Goal: Task Accomplishment & Management: Complete application form

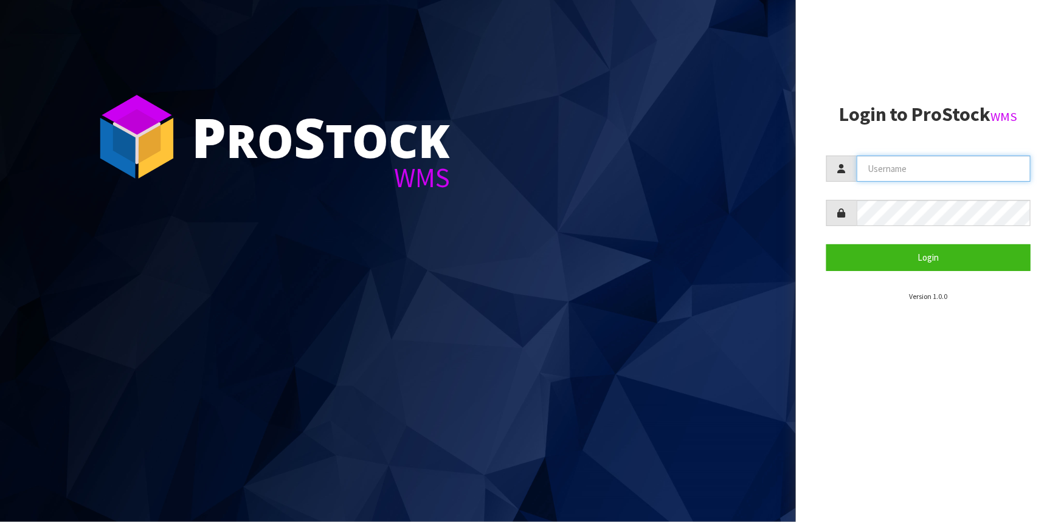
drag, startPoint x: 0, startPoint y: 0, endPoint x: 937, endPoint y: 176, distance: 953.2
click at [937, 176] on input "text" at bounding box center [944, 169] width 174 height 26
type input "Talia"
click at [827, 245] on button "Login" at bounding box center [929, 258] width 204 height 26
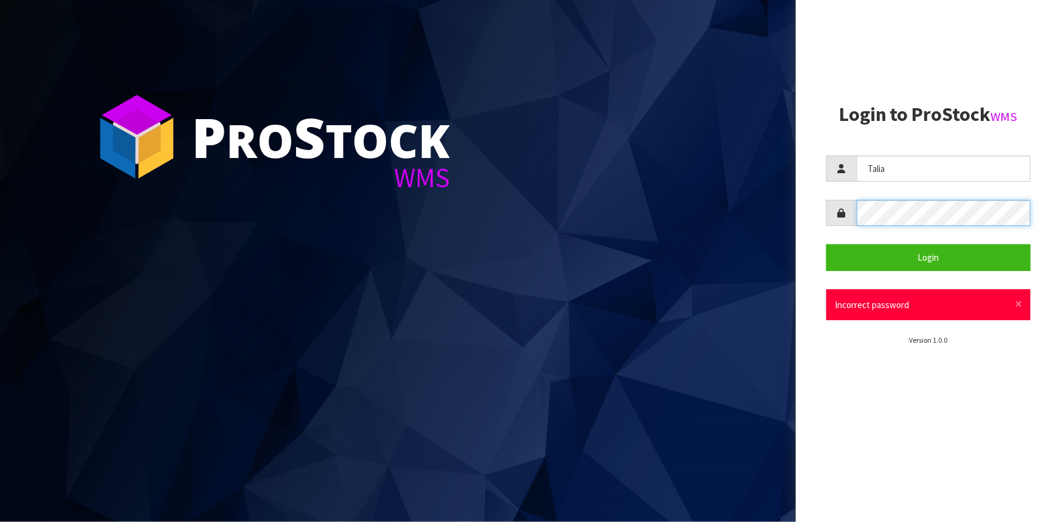
click at [827, 245] on button "Login" at bounding box center [929, 258] width 204 height 26
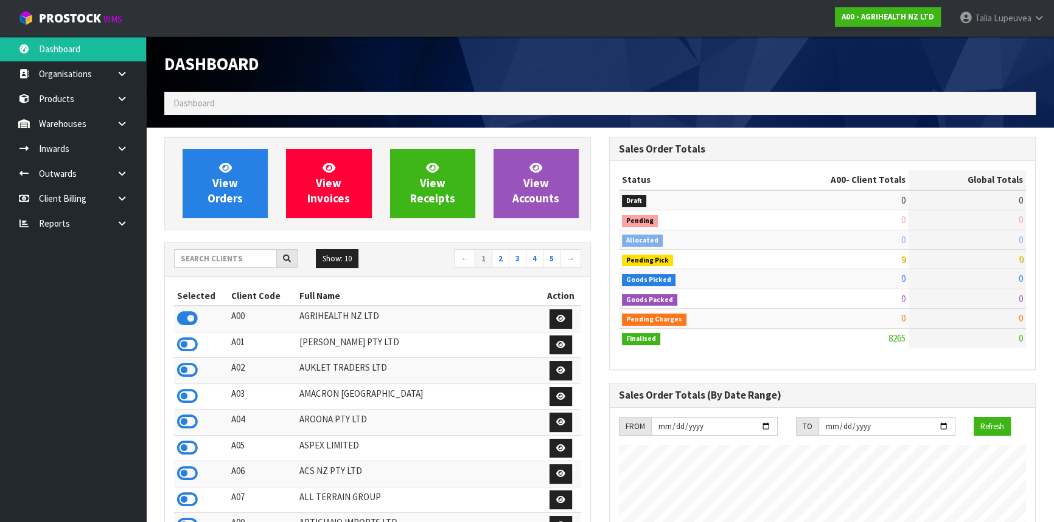
scroll to position [920, 444]
click at [195, 260] on input "text" at bounding box center [225, 258] width 103 height 19
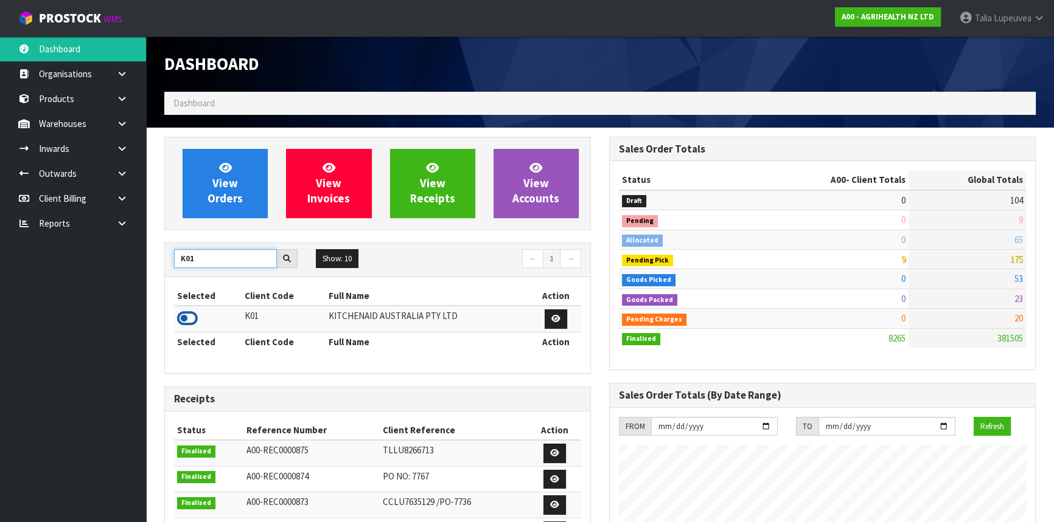
type input "K01"
click at [191, 322] on icon at bounding box center [187, 319] width 21 height 18
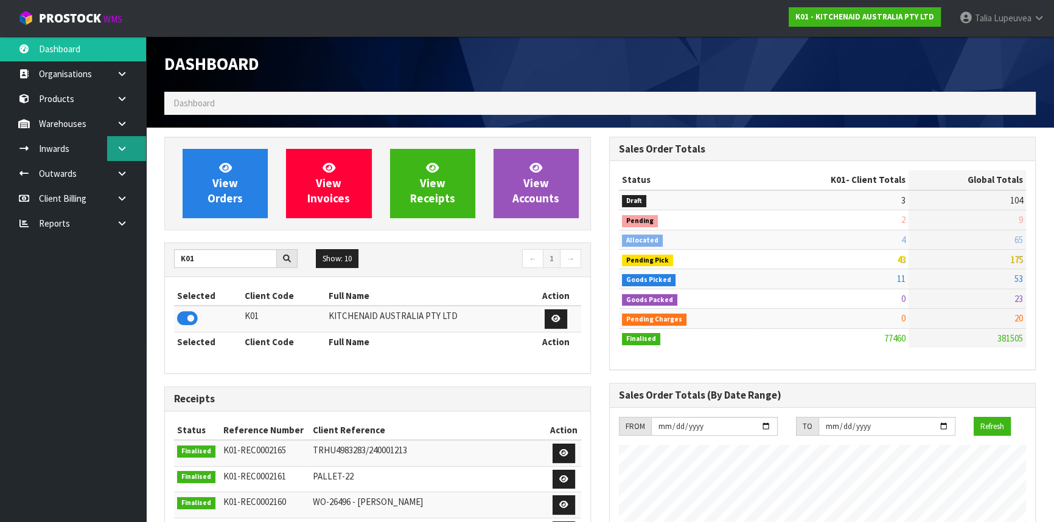
click at [128, 139] on link at bounding box center [126, 148] width 39 height 25
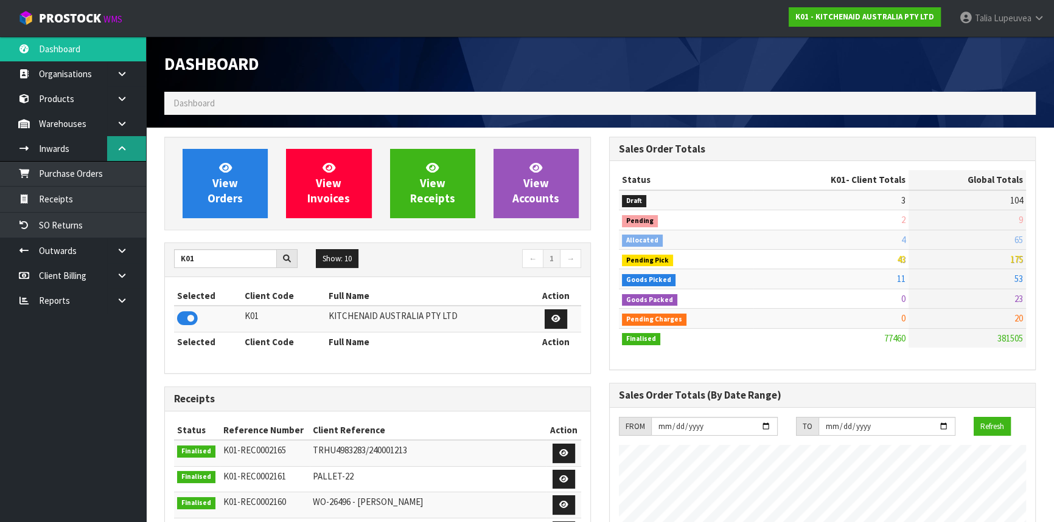
click at [128, 139] on link at bounding box center [126, 148] width 39 height 25
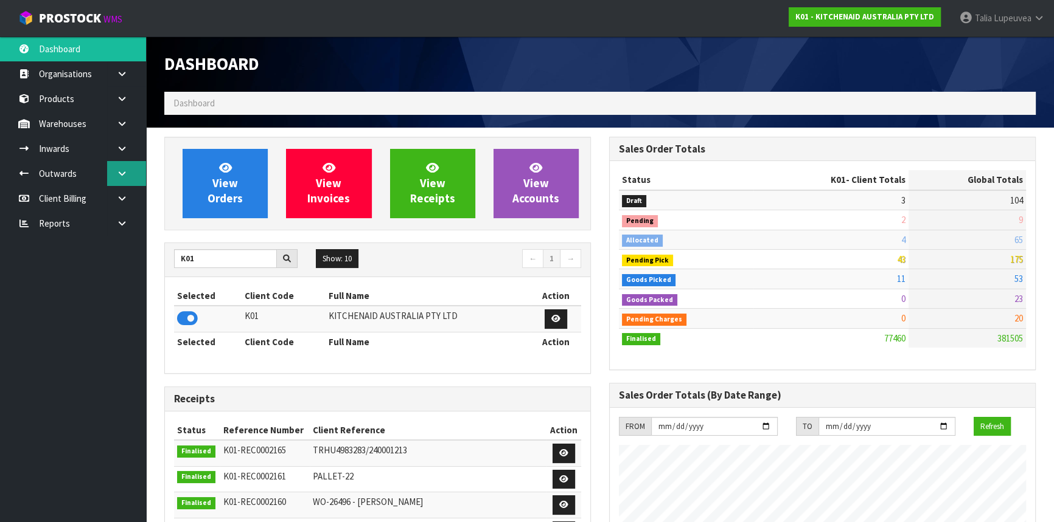
click at [124, 170] on icon at bounding box center [122, 173] width 12 height 9
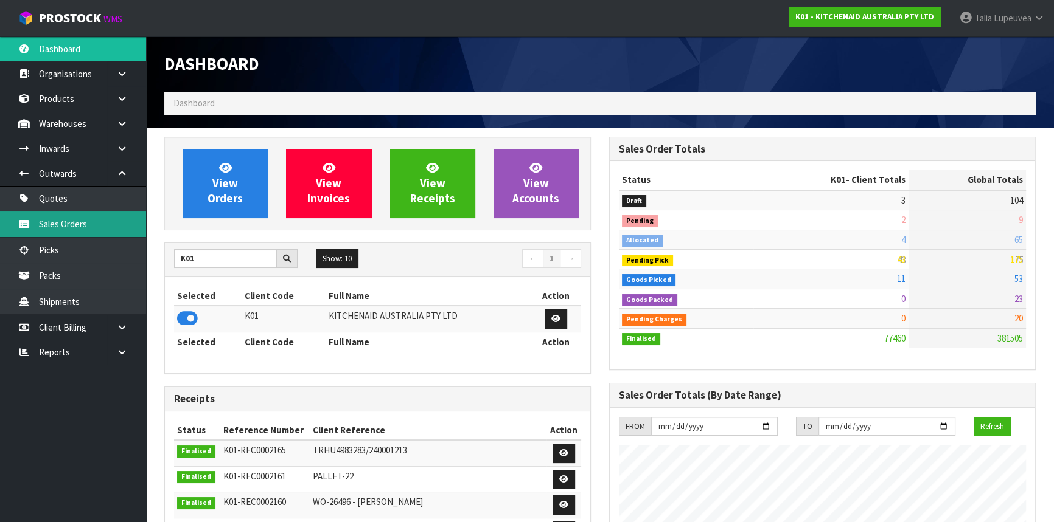
click at [103, 217] on link "Sales Orders" at bounding box center [73, 224] width 146 height 25
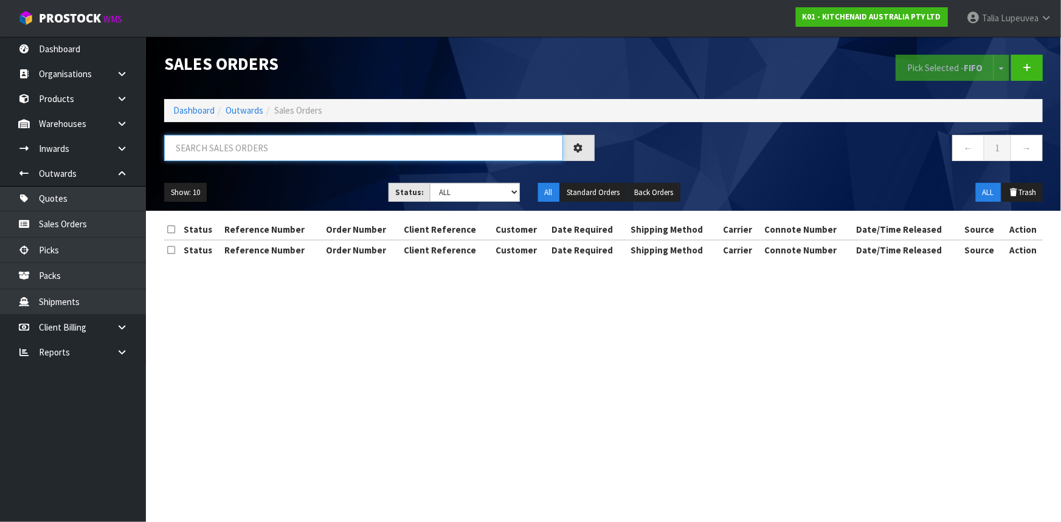
click at [224, 151] on input "text" at bounding box center [363, 148] width 399 height 26
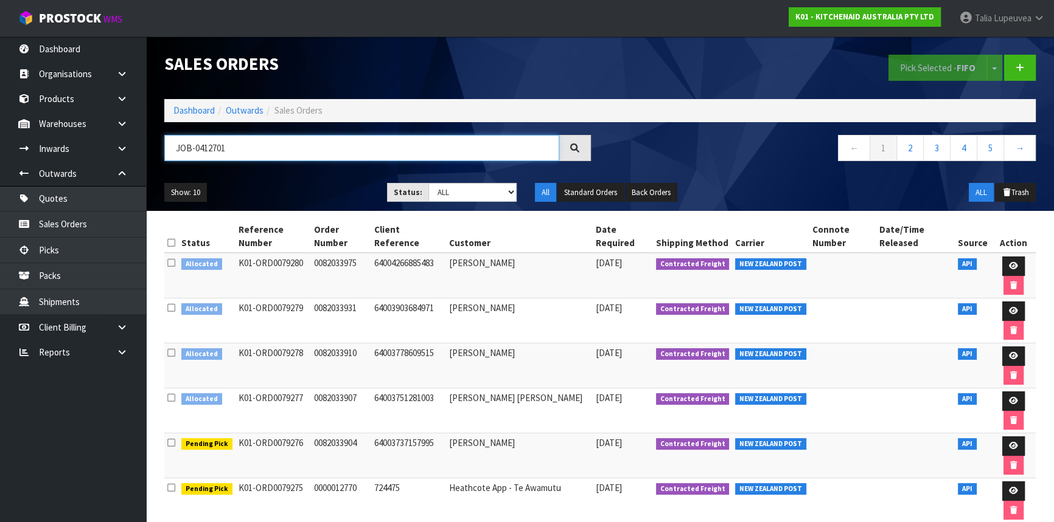
type input "JOB-0412701"
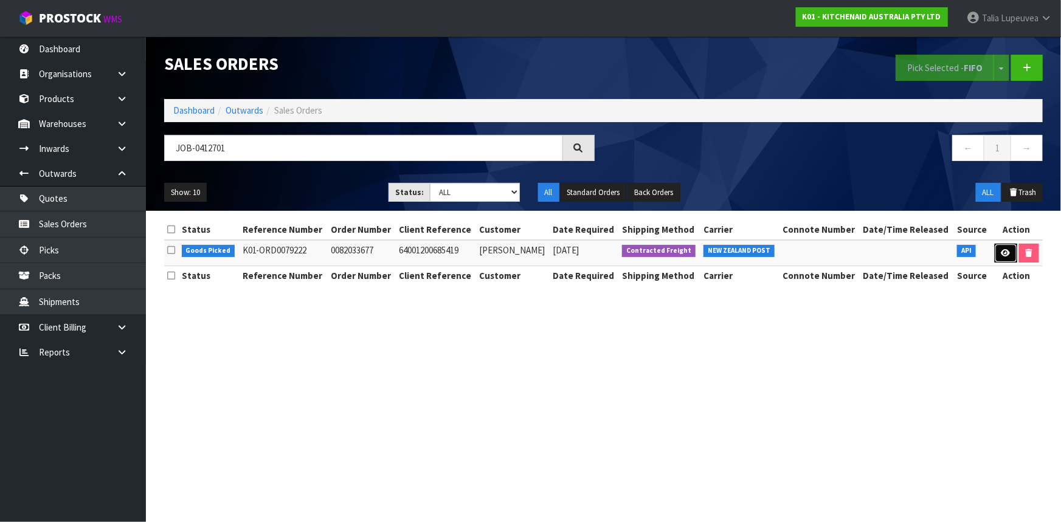
click at [1001, 260] on link at bounding box center [1006, 253] width 23 height 19
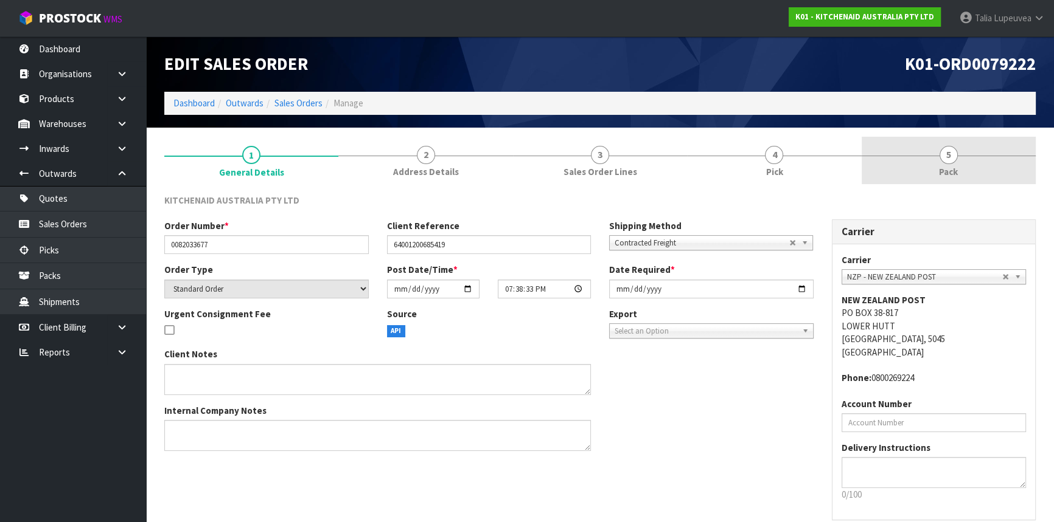
click at [967, 154] on link "5 Pack" at bounding box center [948, 161] width 174 height 48
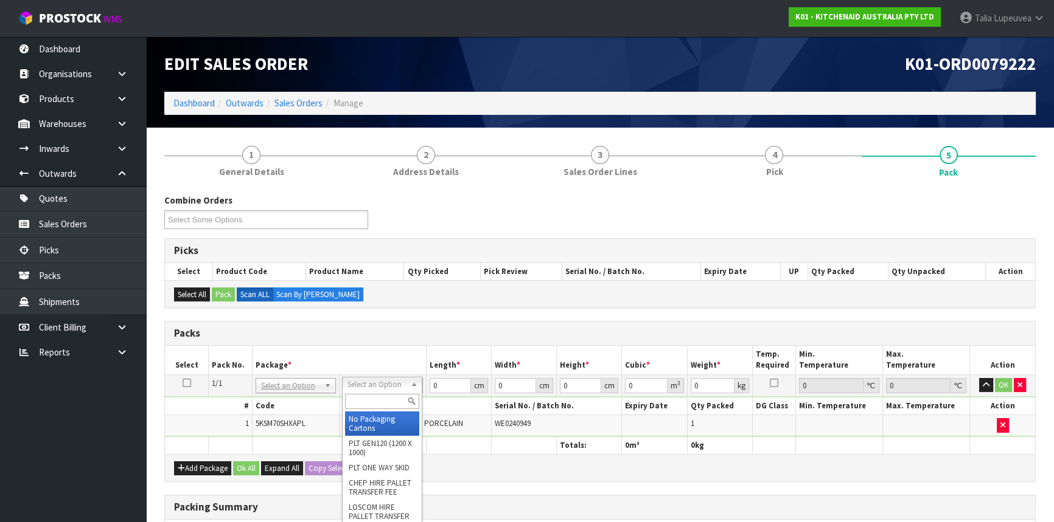
click at [378, 397] on input "text" at bounding box center [382, 401] width 74 height 15
type input "OWN"
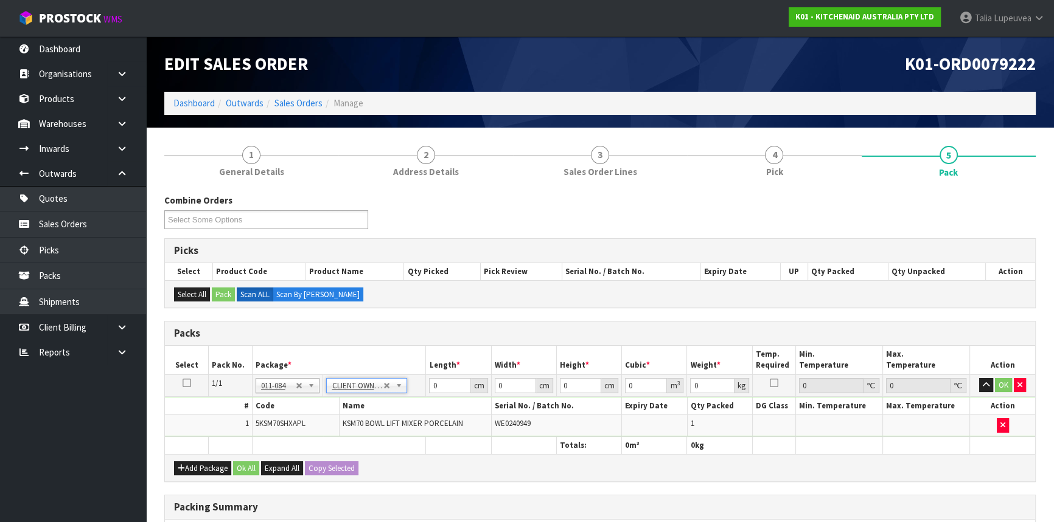
type input "14.5"
drag, startPoint x: 432, startPoint y: 390, endPoint x: 412, endPoint y: 396, distance: 20.4
click at [412, 396] on tbody "1/1 NONE 007-001 007-002 007-004 007-009 007-013 007-014 007-015 007-017 007-01…" at bounding box center [600, 406] width 870 height 62
type input "44"
type input "35"
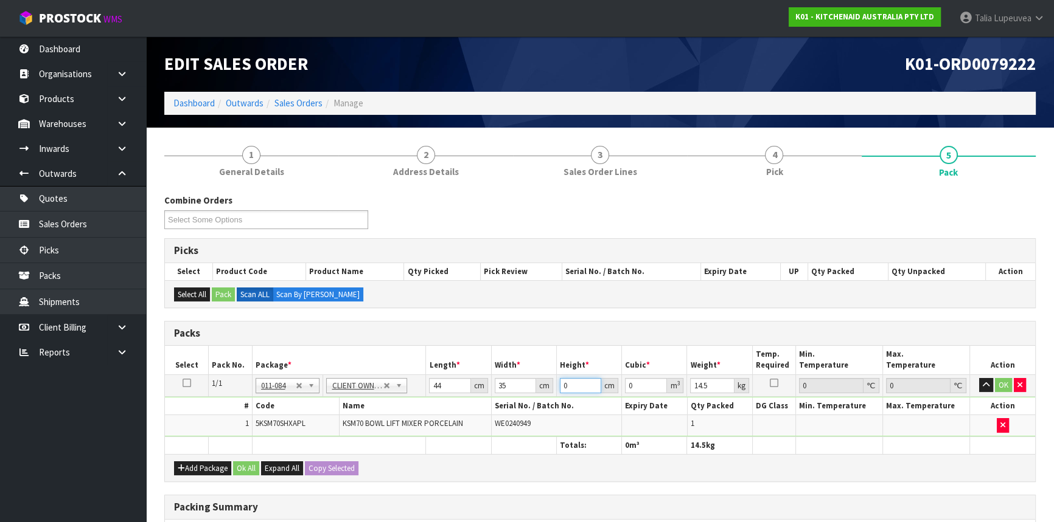
type input "5"
type input "0.0077"
type input "50"
type input "0.077"
type input "50"
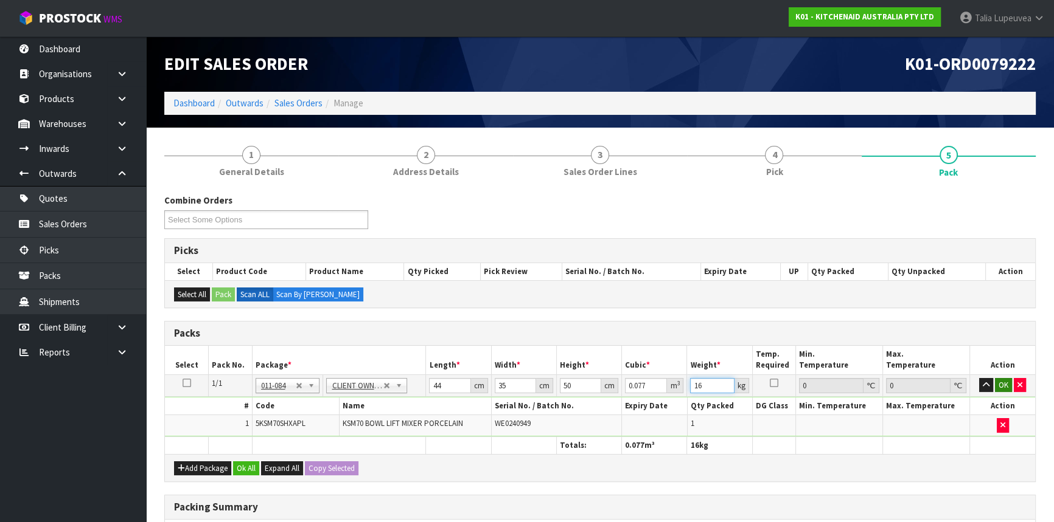
type input "16"
click at [1004, 388] on button "OK" at bounding box center [1003, 385] width 17 height 15
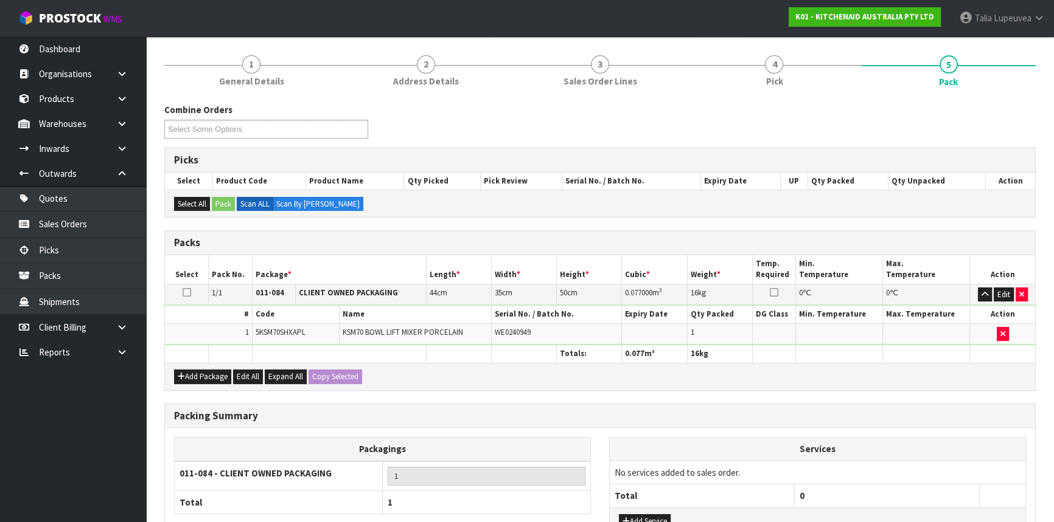
scroll to position [187, 0]
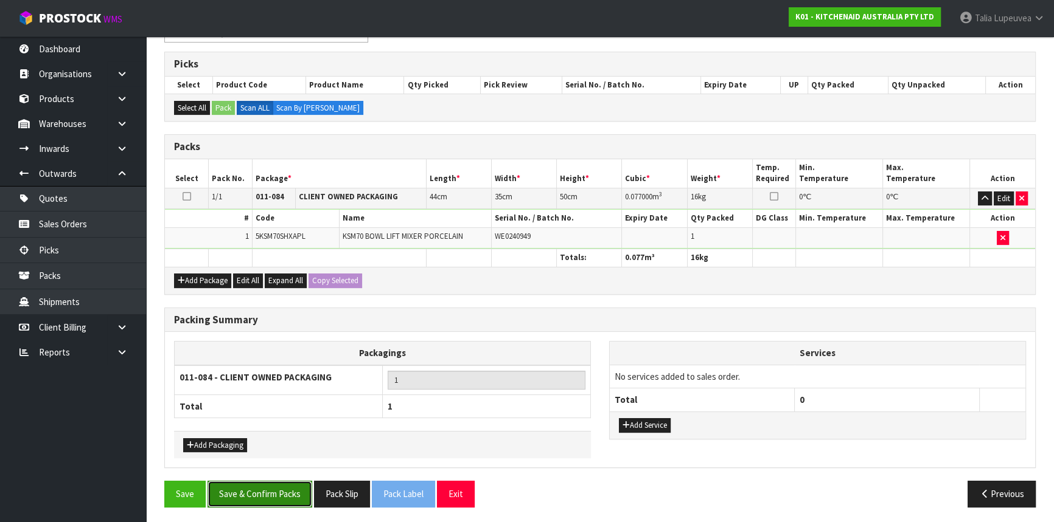
click at [273, 493] on button "Save & Confirm Packs" at bounding box center [259, 494] width 105 height 26
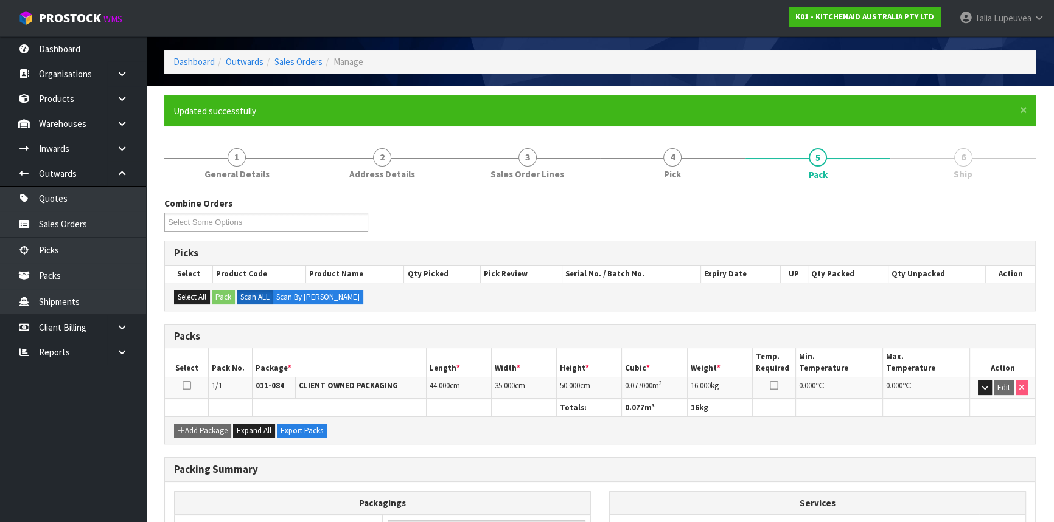
scroll to position [164, 0]
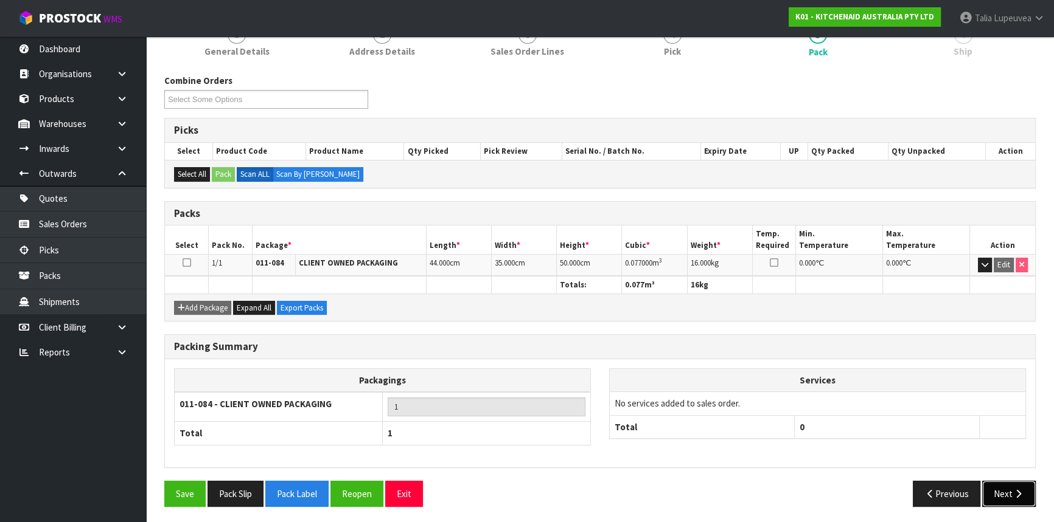
click at [1010, 487] on button "Next" at bounding box center [1009, 494] width 54 height 26
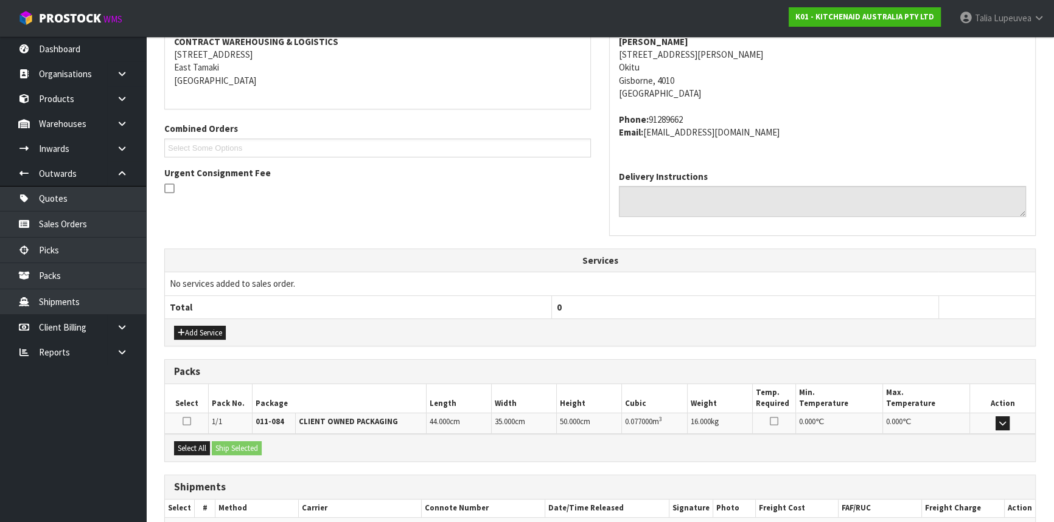
scroll to position [305, 0]
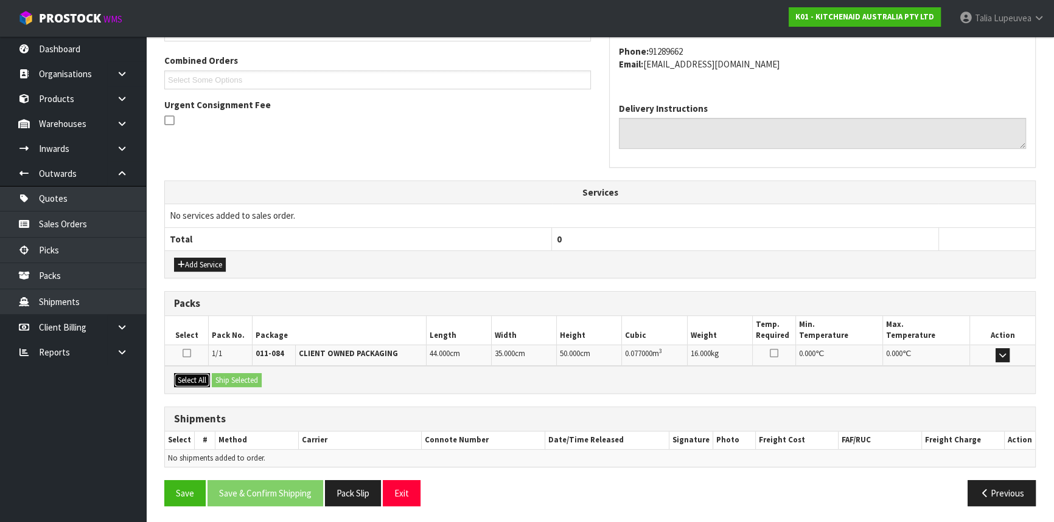
click at [192, 378] on button "Select All" at bounding box center [192, 380] width 36 height 15
click at [235, 373] on button "Ship Selected" at bounding box center [237, 380] width 50 height 15
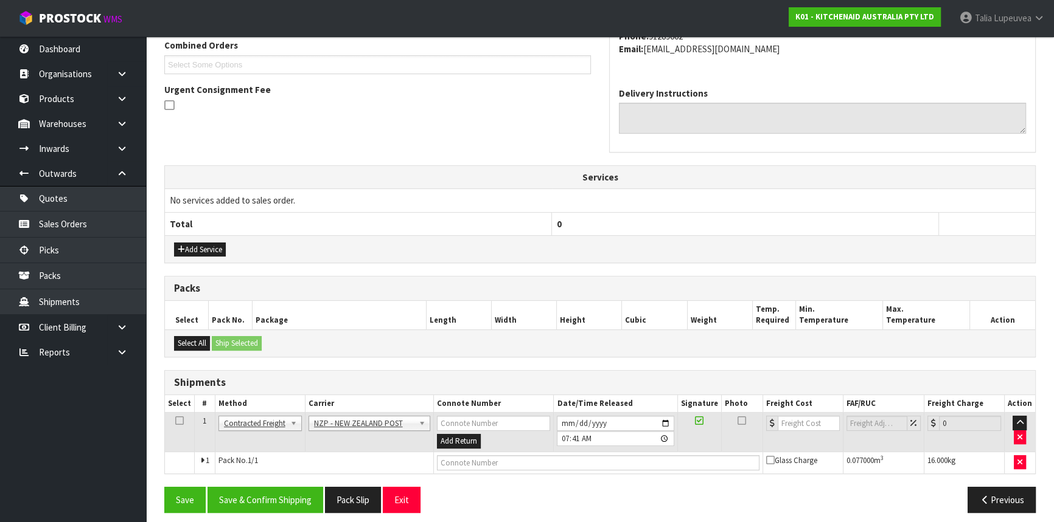
scroll to position [327, 0]
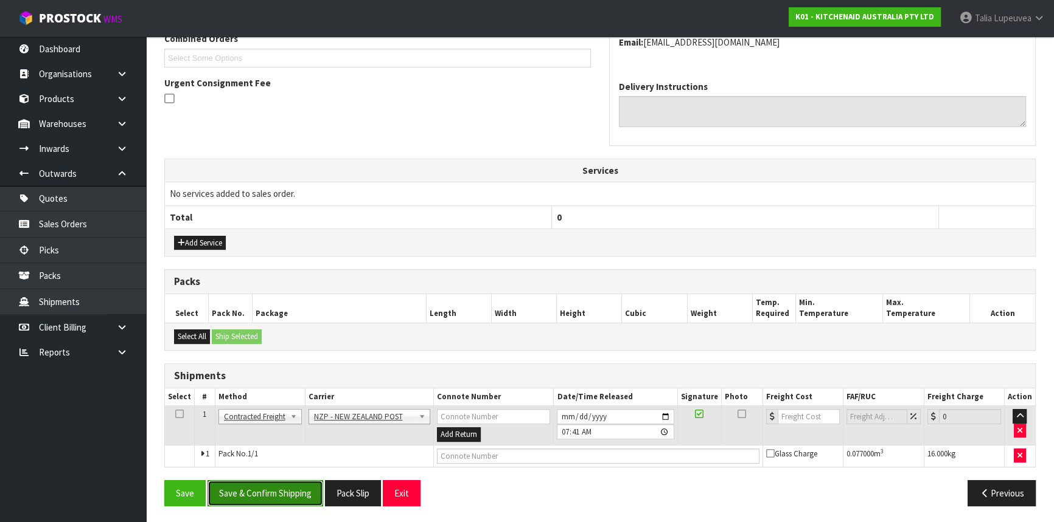
click at [264, 481] on button "Save & Confirm Shipping" at bounding box center [265, 494] width 116 height 26
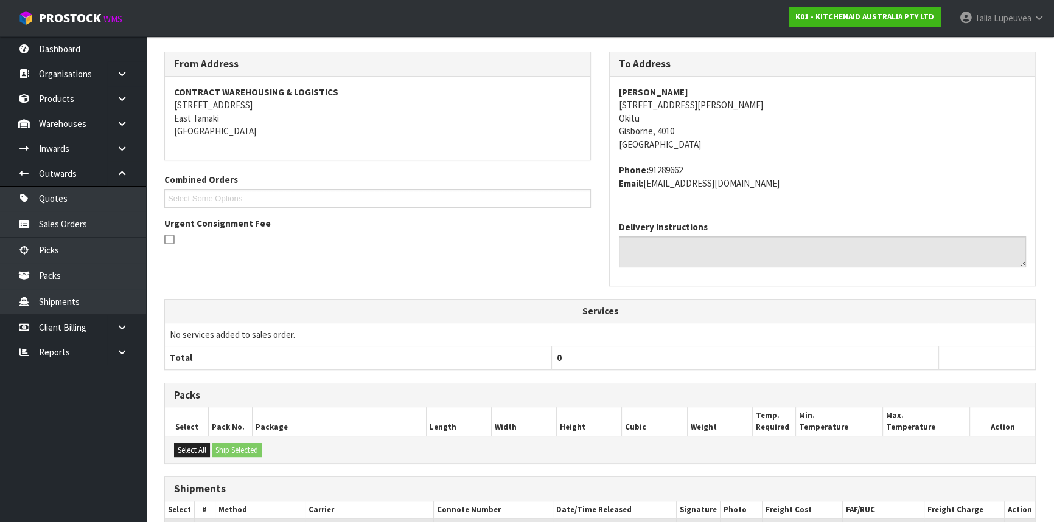
scroll to position [310, 0]
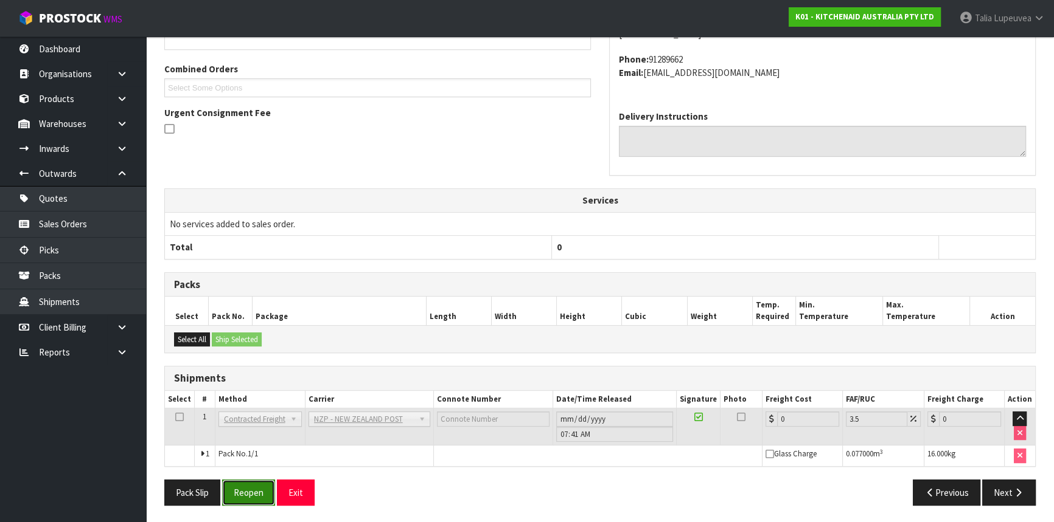
click at [256, 501] on button "Reopen" at bounding box center [248, 493] width 53 height 26
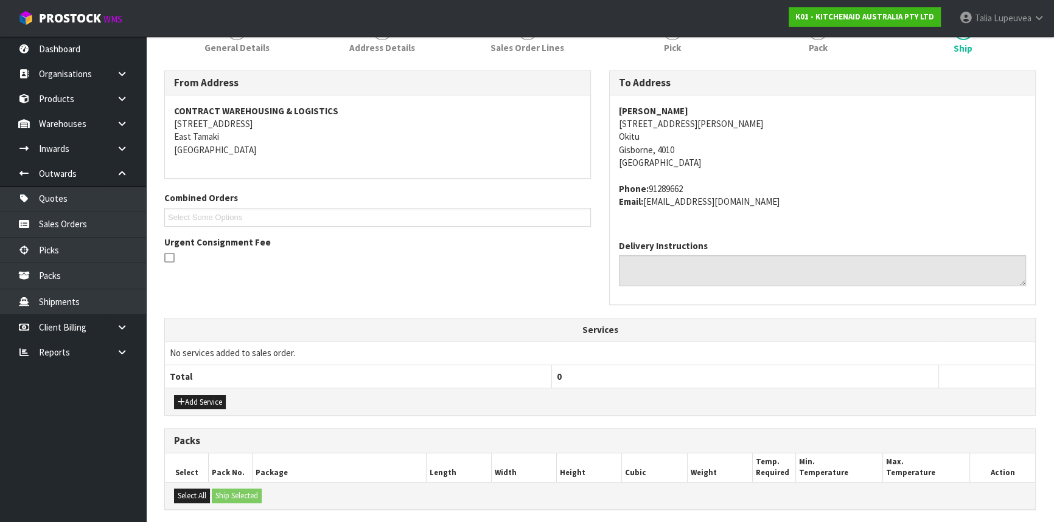
scroll to position [338, 0]
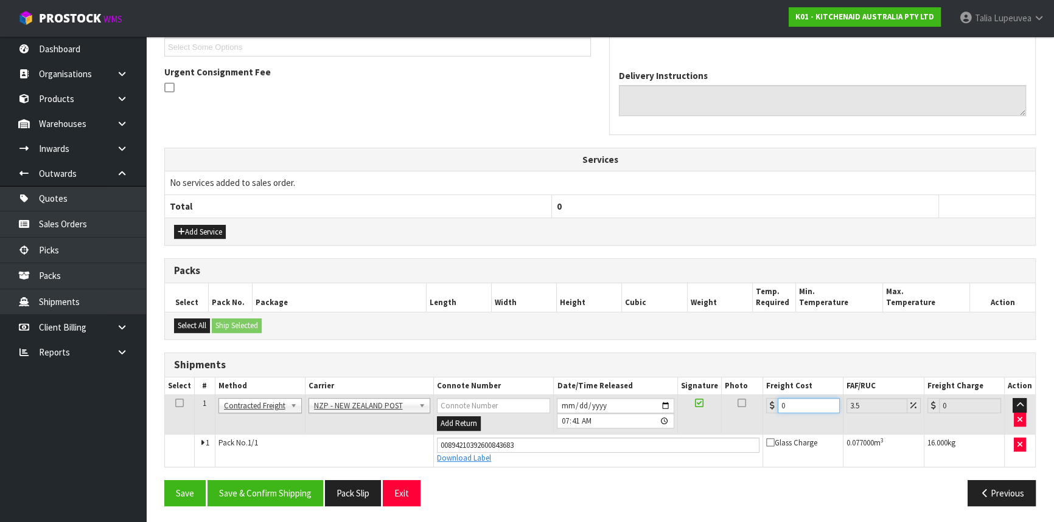
drag, startPoint x: 791, startPoint y: 404, endPoint x: 727, endPoint y: 421, distance: 65.9
click at [727, 425] on tr "1 Client Local Pickup Customer Local Pickup Company Freight Contracted Freight …" at bounding box center [600, 415] width 870 height 40
type input "1"
type input "1.03"
type input "13"
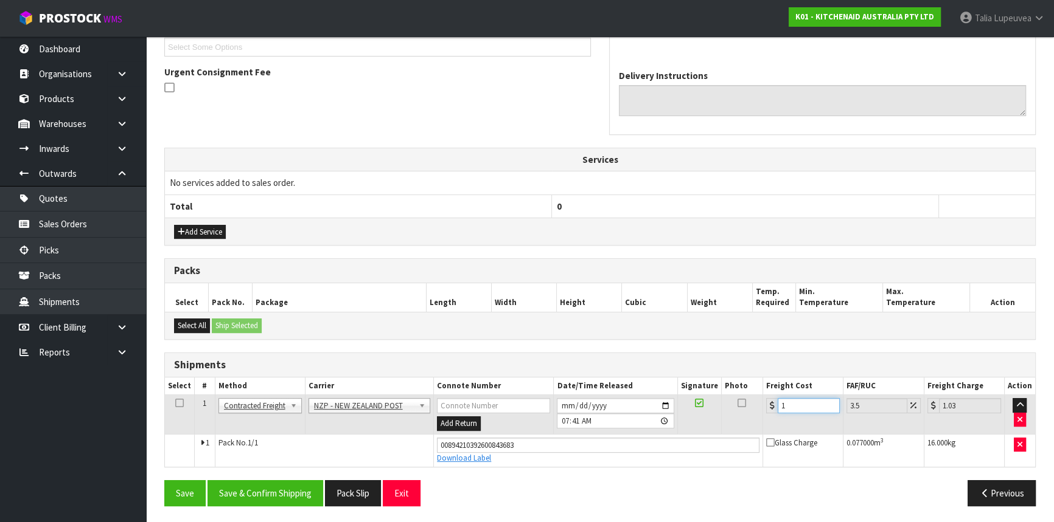
type input "13.45"
type input "13.3"
type input "13.77"
type input "13.33"
type input "13.8"
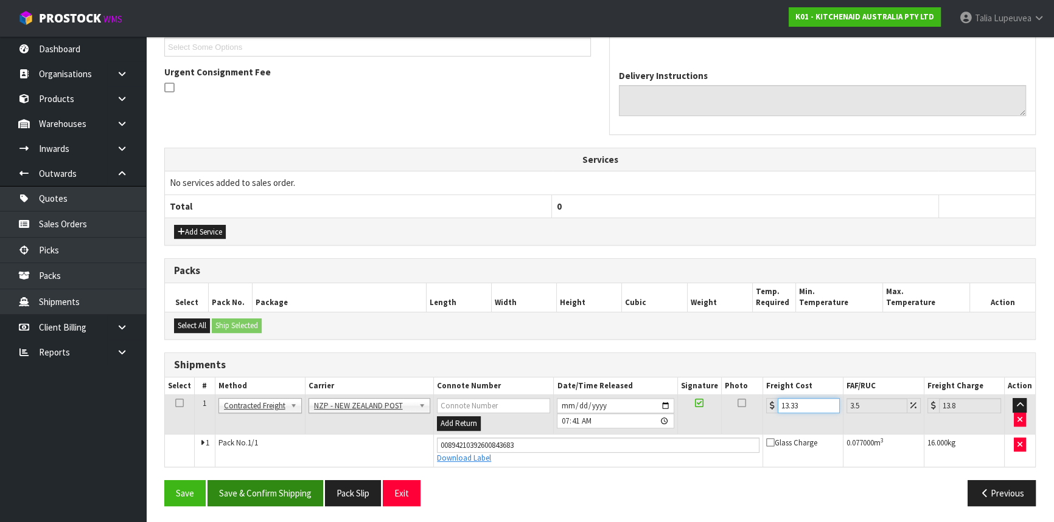
type input "13.33"
click at [286, 493] on button "Save & Confirm Shipping" at bounding box center [265, 494] width 116 height 26
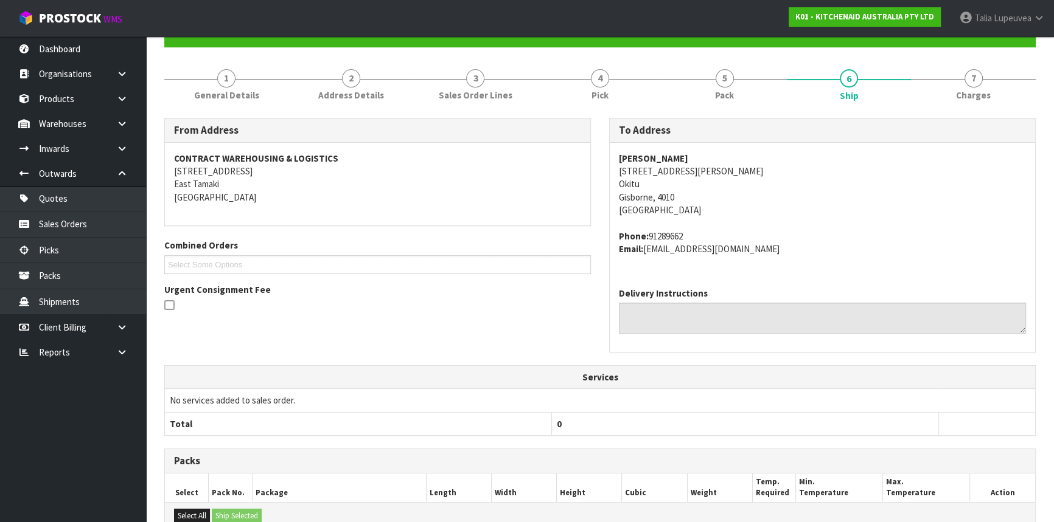
scroll to position [0, 0]
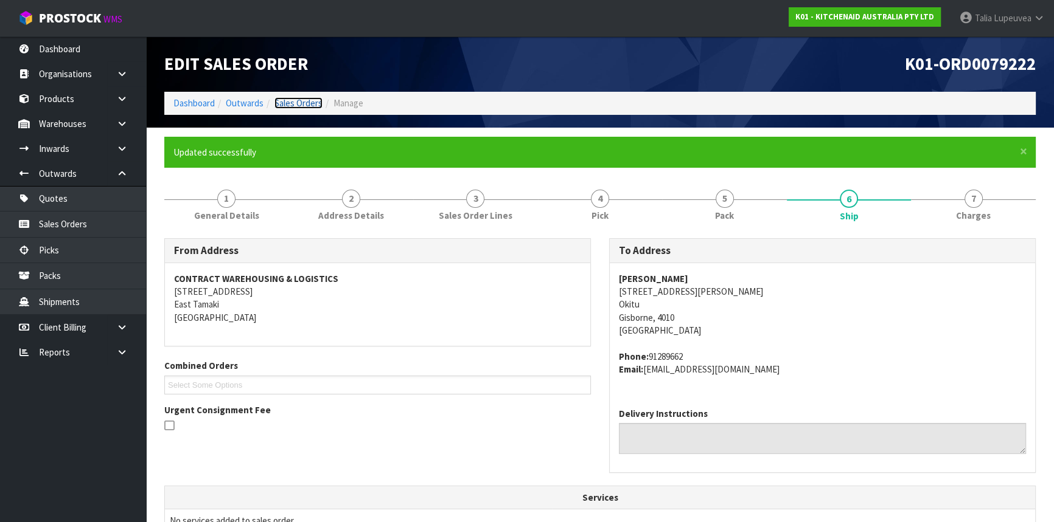
click at [304, 103] on link "Sales Orders" at bounding box center [298, 103] width 48 height 12
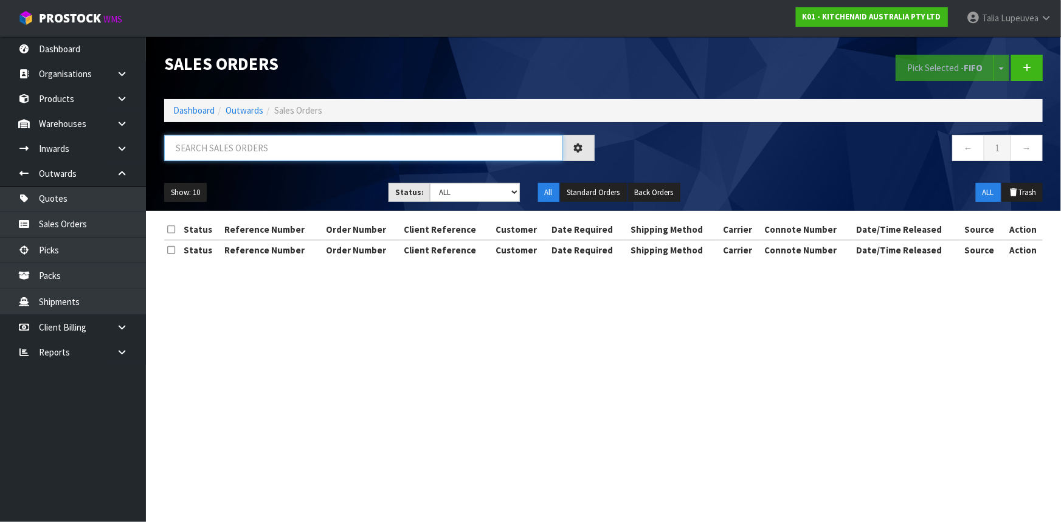
click at [314, 151] on input "text" at bounding box center [363, 148] width 399 height 26
type input "JOB-0412687"
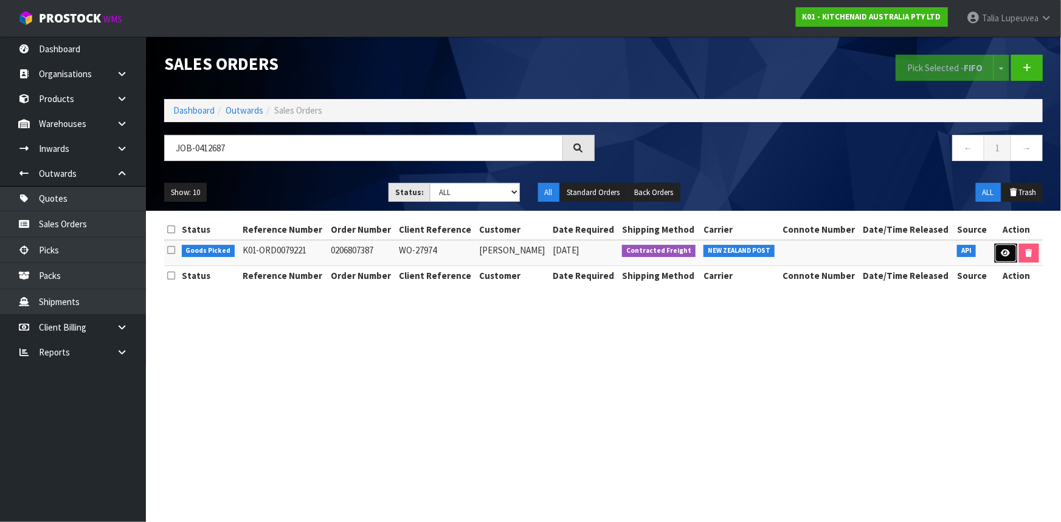
click at [1005, 257] on link at bounding box center [1006, 253] width 23 height 19
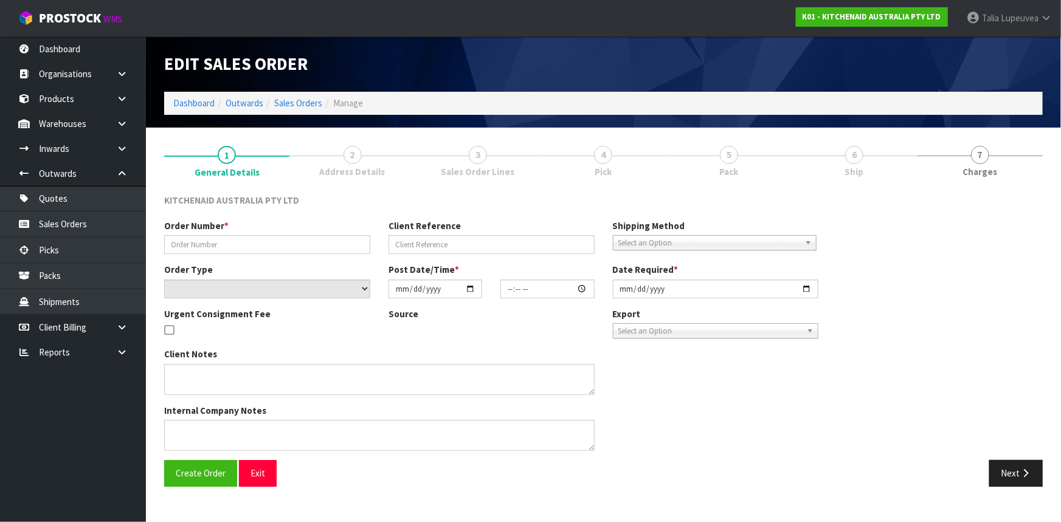
type input "0206807387"
type input "WO-27974"
select select "number:0"
type input "[DATE]"
type input "17:42:07.000"
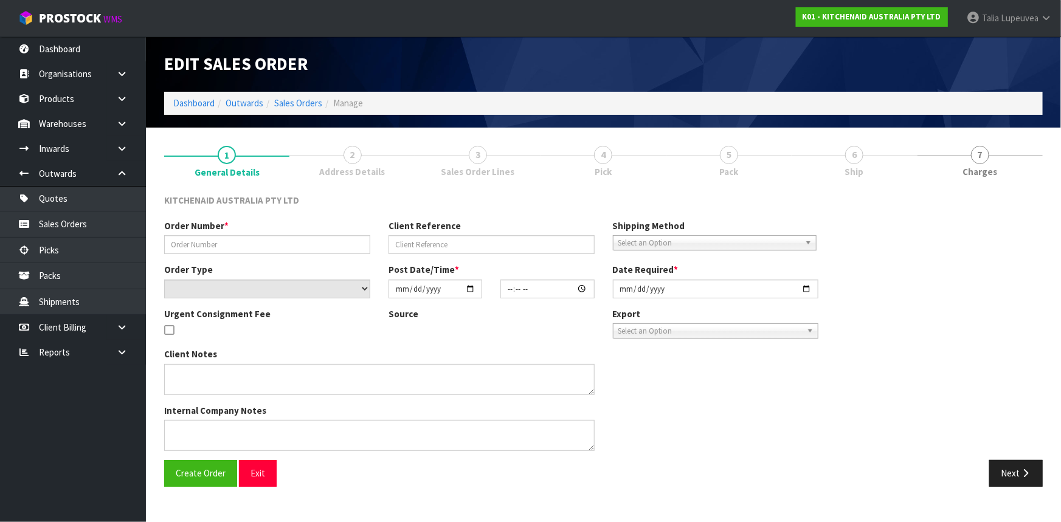
type input "[DATE]"
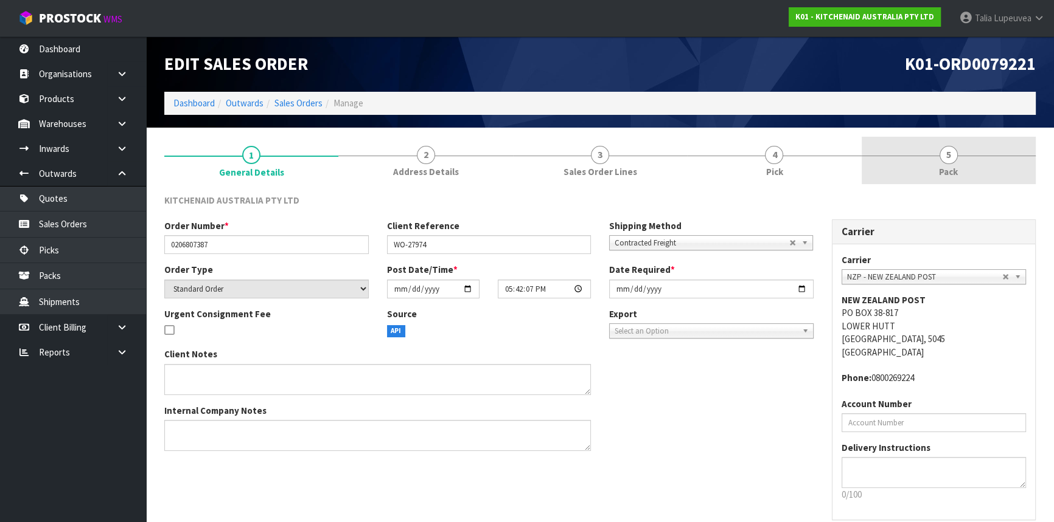
click at [960, 172] on link "5 Pack" at bounding box center [948, 161] width 174 height 48
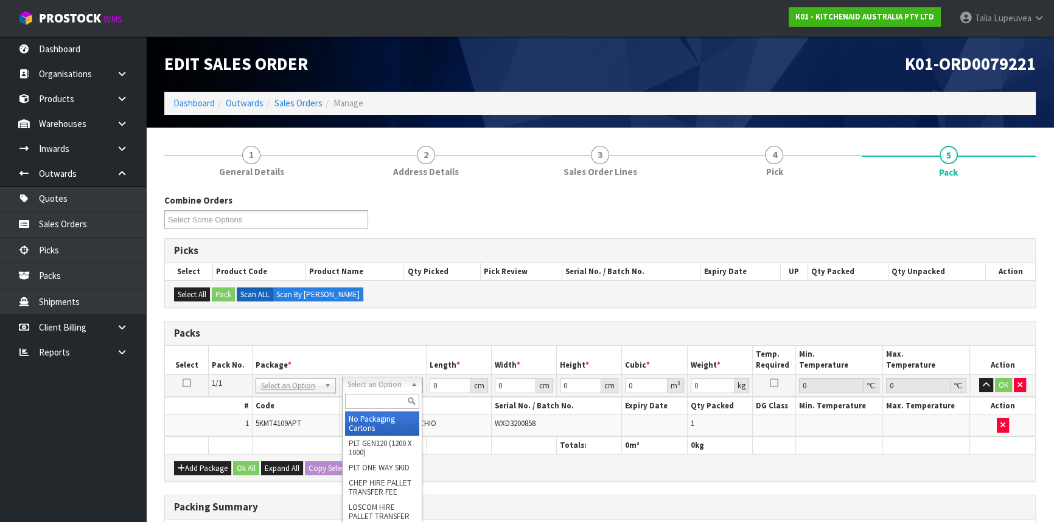
click at [358, 403] on input "text" at bounding box center [382, 401] width 74 height 15
type input "OC"
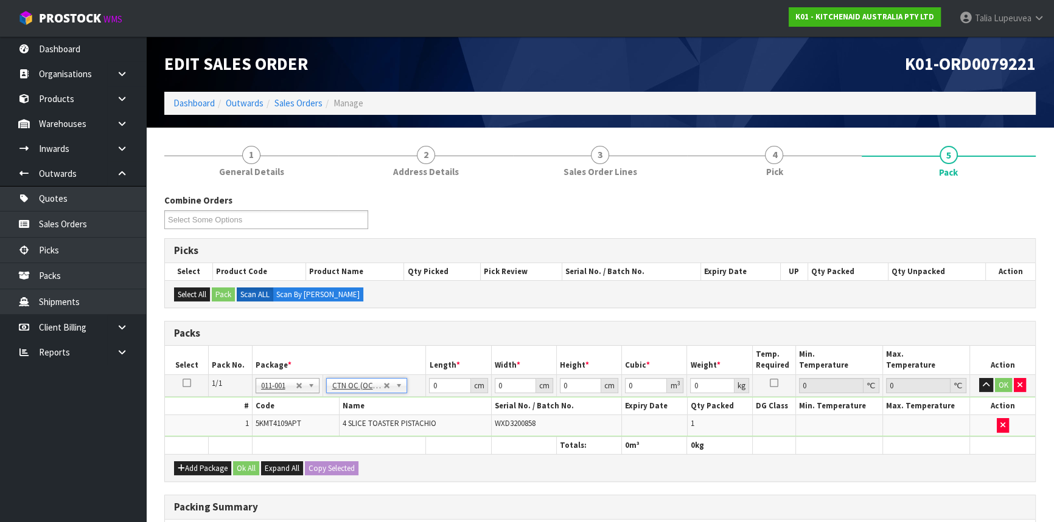
type input "4.55"
drag, startPoint x: 438, startPoint y: 386, endPoint x: 426, endPoint y: 387, distance: 12.2
click at [426, 387] on td "0 cm" at bounding box center [458, 386] width 65 height 22
type input "40"
type input "38"
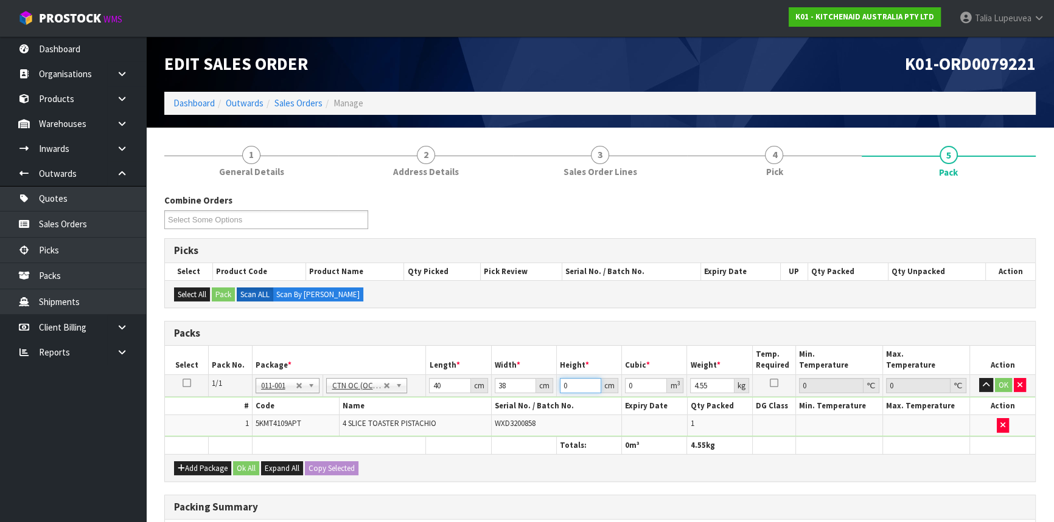
type input "2"
type input "0.00304"
type input "29"
type input "0.04408"
type input "29"
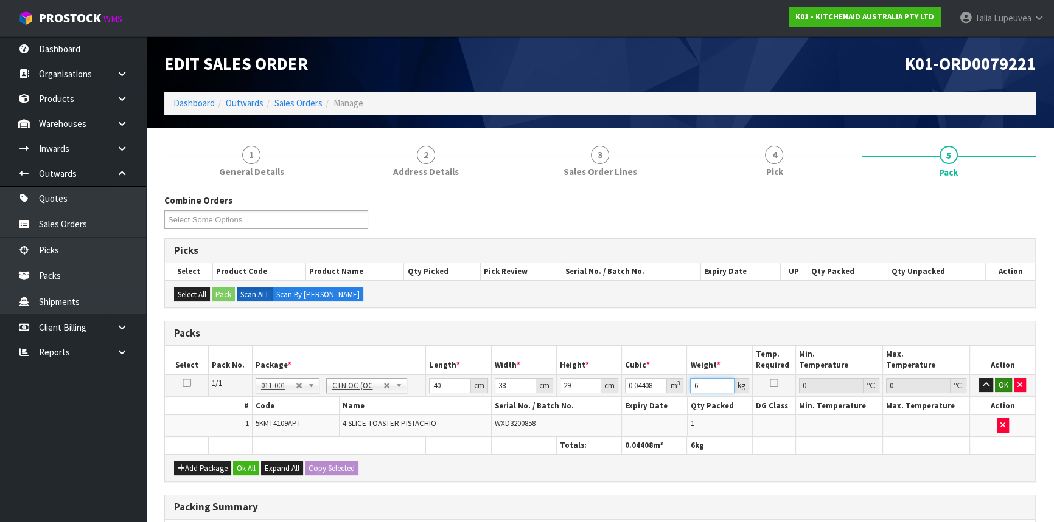
type input "6"
click at [1004, 381] on button "OK" at bounding box center [1003, 385] width 17 height 15
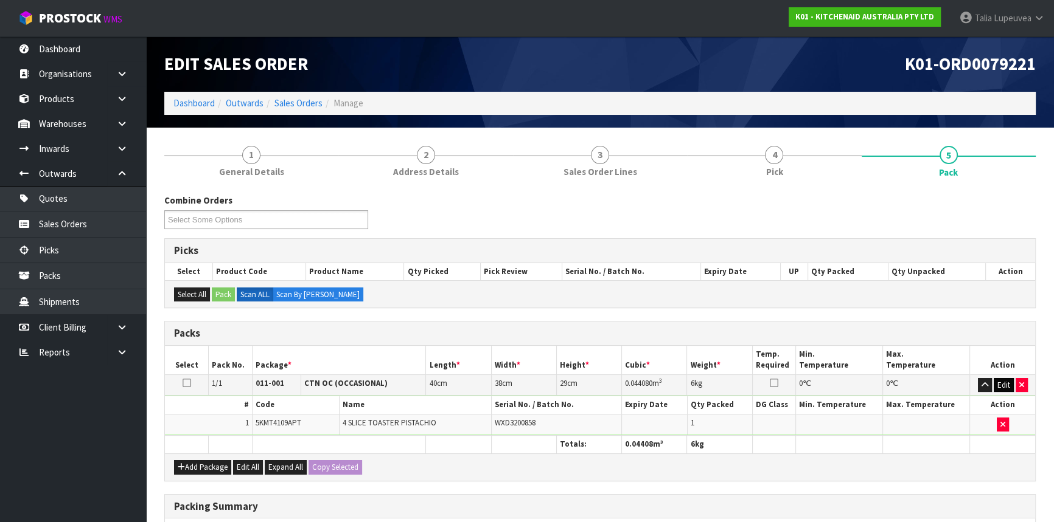
scroll to position [187, 0]
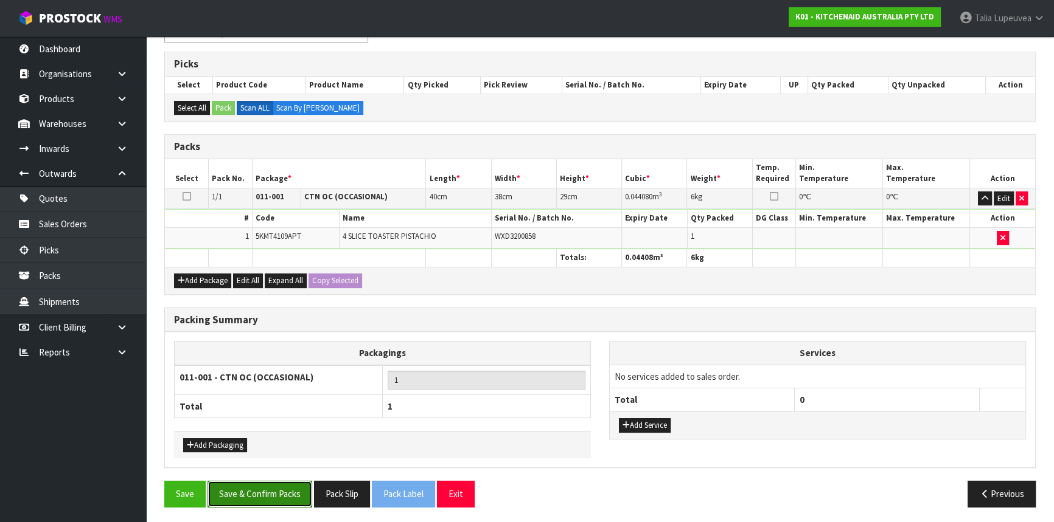
click at [300, 484] on button "Save & Confirm Packs" at bounding box center [259, 494] width 105 height 26
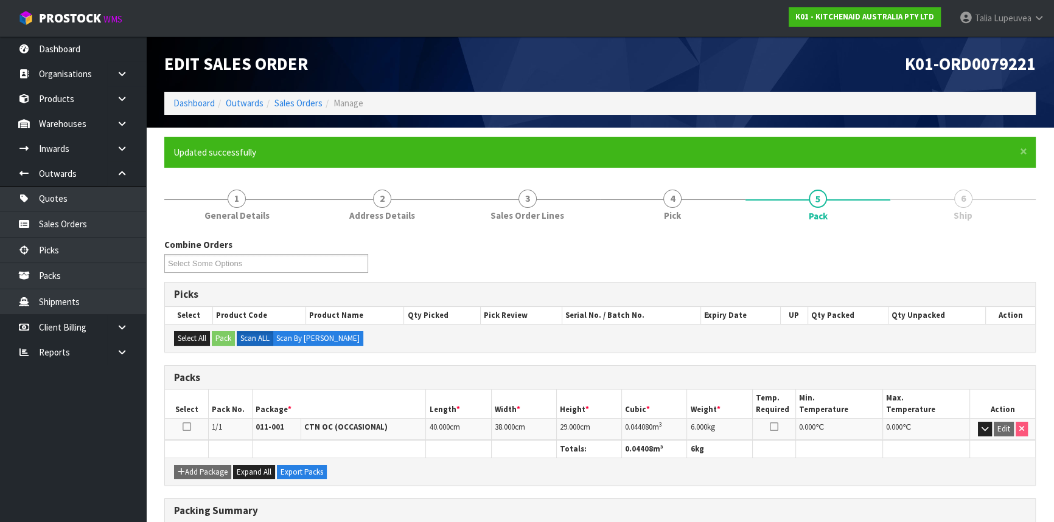
scroll to position [164, 0]
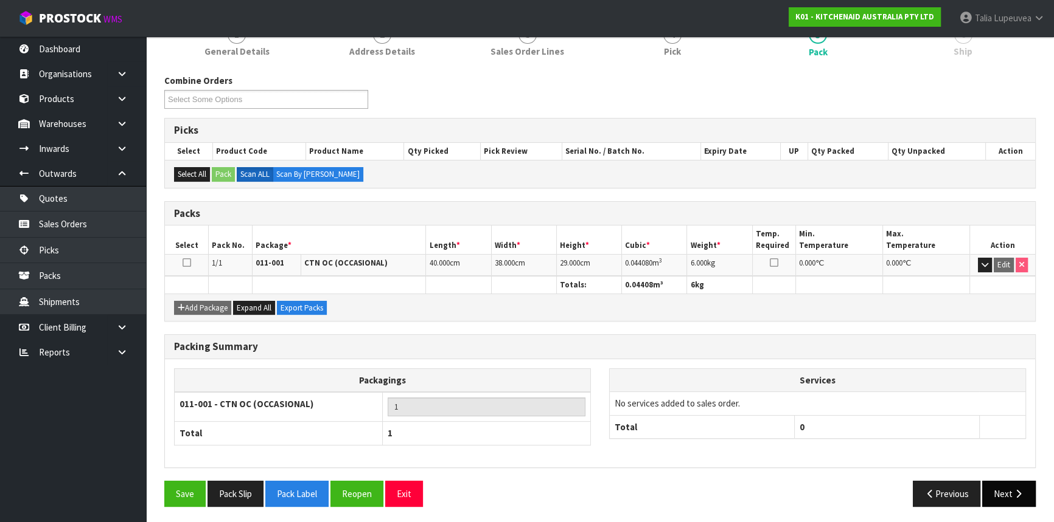
drag, startPoint x: 881, startPoint y: 322, endPoint x: 1009, endPoint y: 492, distance: 212.8
click at [1009, 492] on button "Next" at bounding box center [1009, 494] width 54 height 26
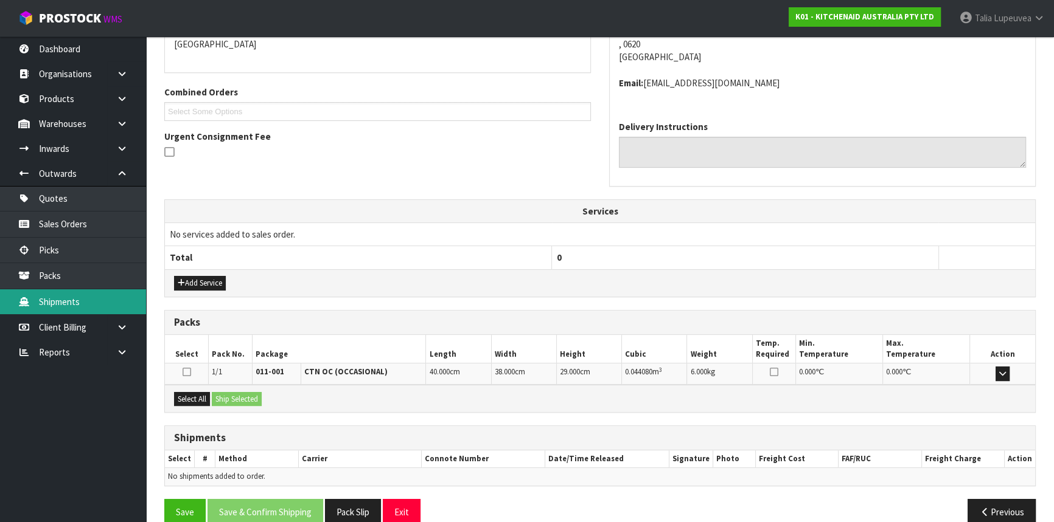
scroll to position [292, 0]
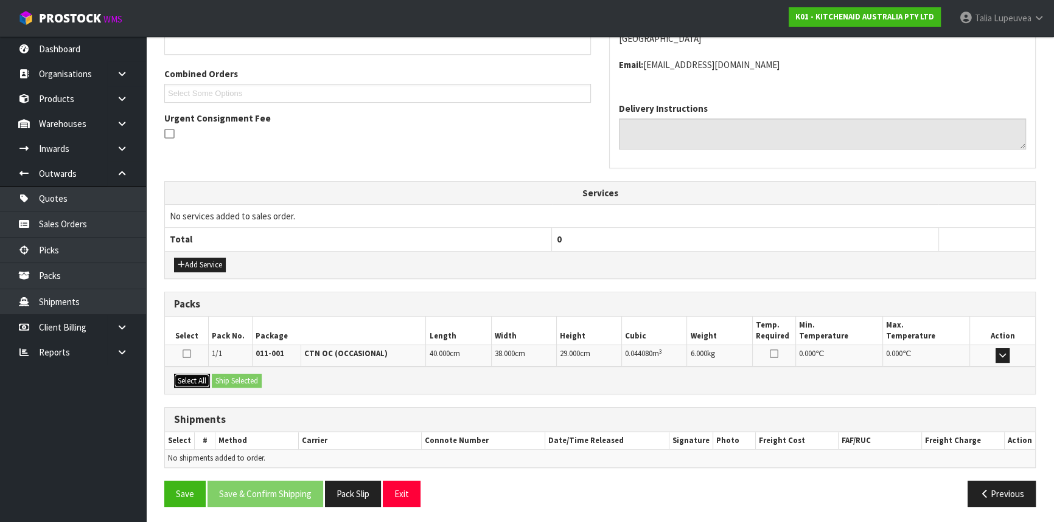
drag, startPoint x: 184, startPoint y: 375, endPoint x: 195, endPoint y: 375, distance: 10.9
click at [184, 375] on button "Select All" at bounding box center [192, 381] width 36 height 15
click at [231, 380] on button "Ship Selected" at bounding box center [237, 381] width 50 height 15
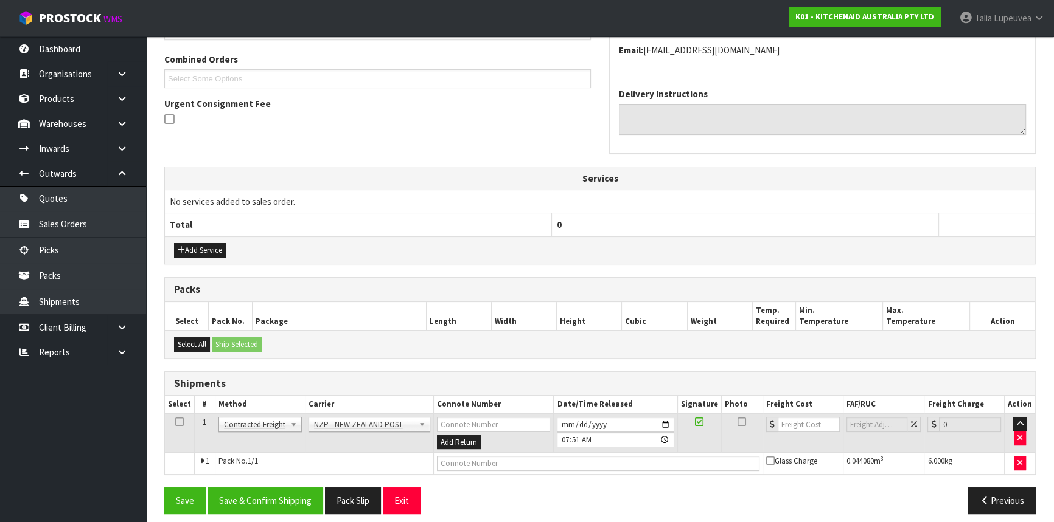
scroll to position [314, 0]
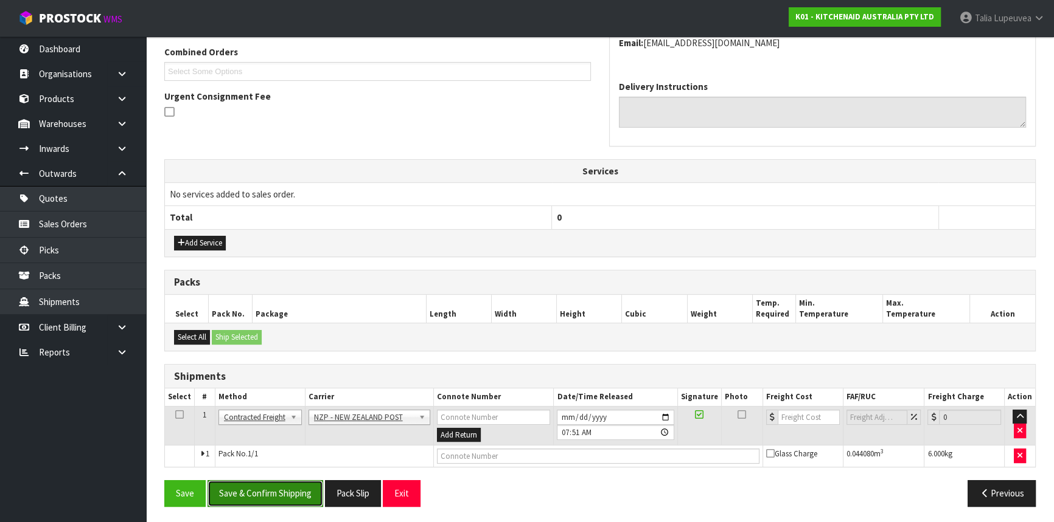
click at [282, 486] on button "Save & Confirm Shipping" at bounding box center [265, 494] width 116 height 26
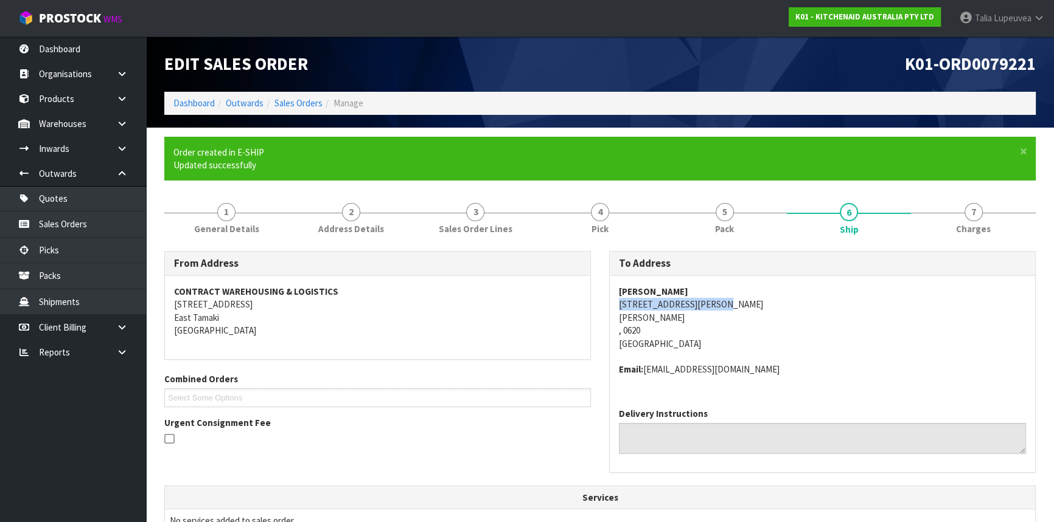
drag, startPoint x: 627, startPoint y: 304, endPoint x: 706, endPoint y: 308, distance: 79.2
click at [706, 308] on address "[PERSON_NAME] [STREET_ADDRESS][PERSON_NAME][PERSON_NAME]" at bounding box center [822, 317] width 407 height 65
copy address "[STREET_ADDRESS][PERSON_NAME]"
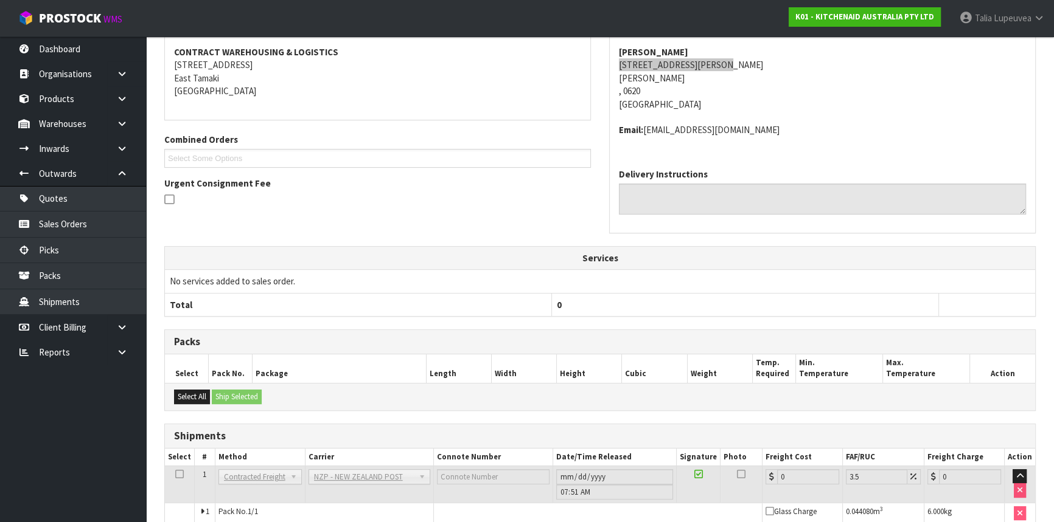
scroll to position [297, 0]
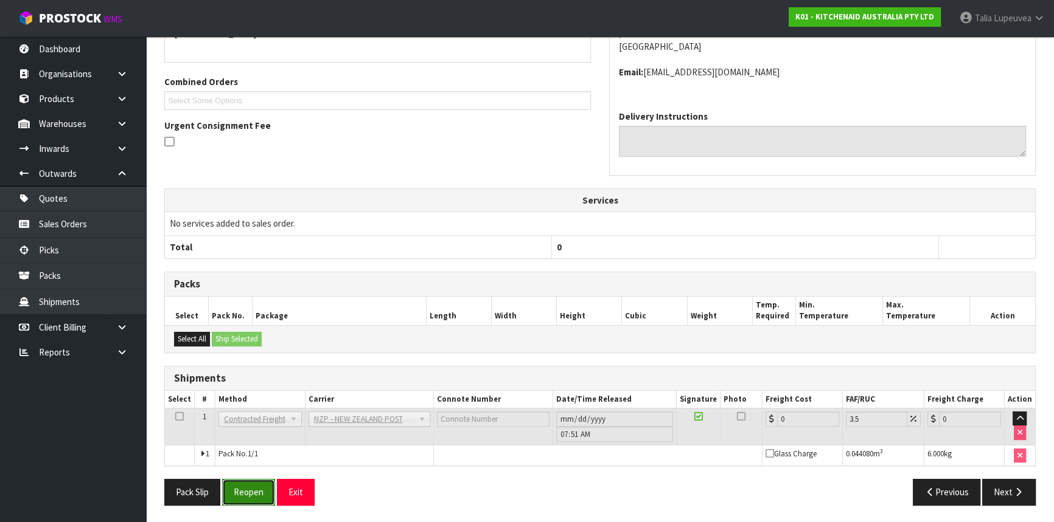
click at [246, 488] on button "Reopen" at bounding box center [248, 492] width 53 height 26
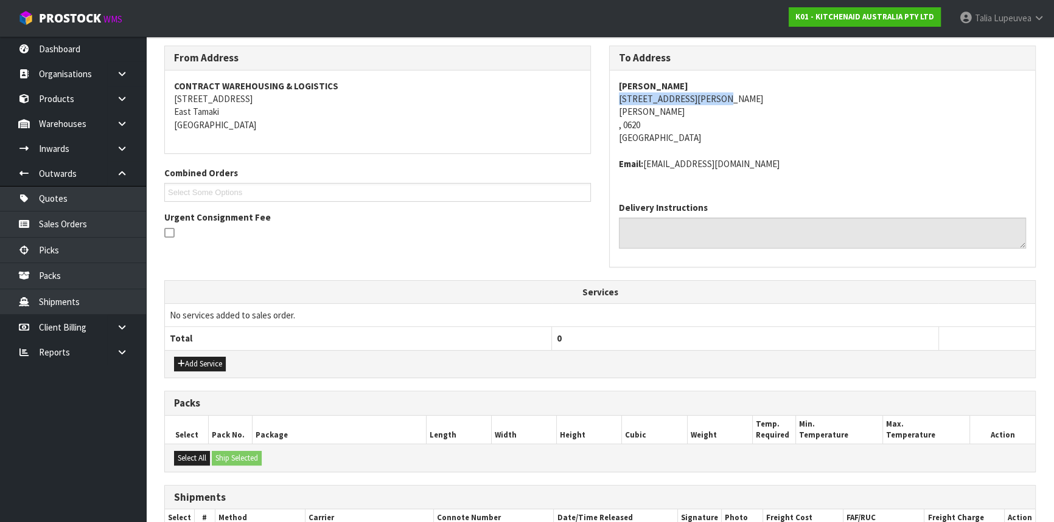
scroll to position [325, 0]
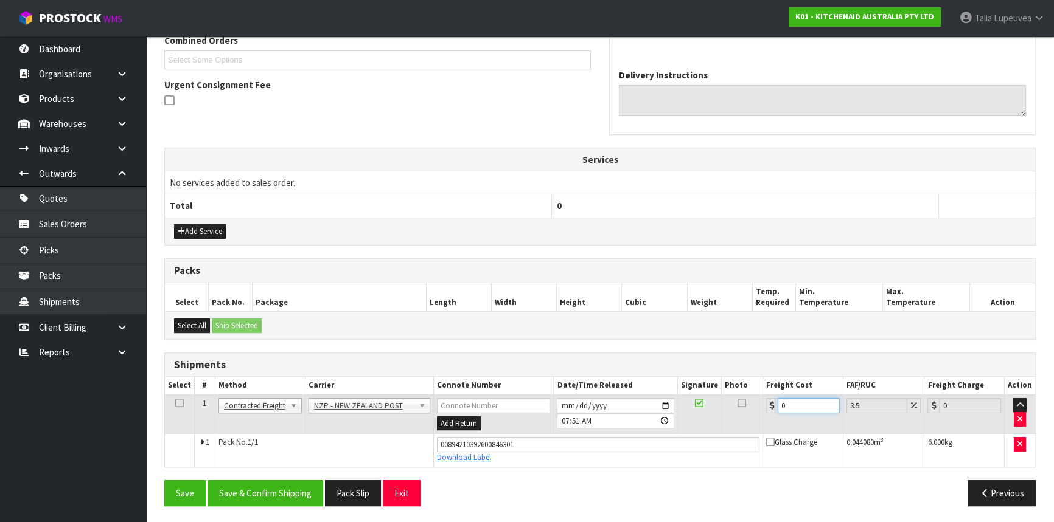
drag, startPoint x: 795, startPoint y: 400, endPoint x: 745, endPoint y: 420, distance: 54.3
click at [745, 420] on tr "1 Client Local Pickup Customer Local Pickup Company Freight Contracted Freight …" at bounding box center [600, 415] width 870 height 40
type input "4"
type input "4.14"
type input "4.3"
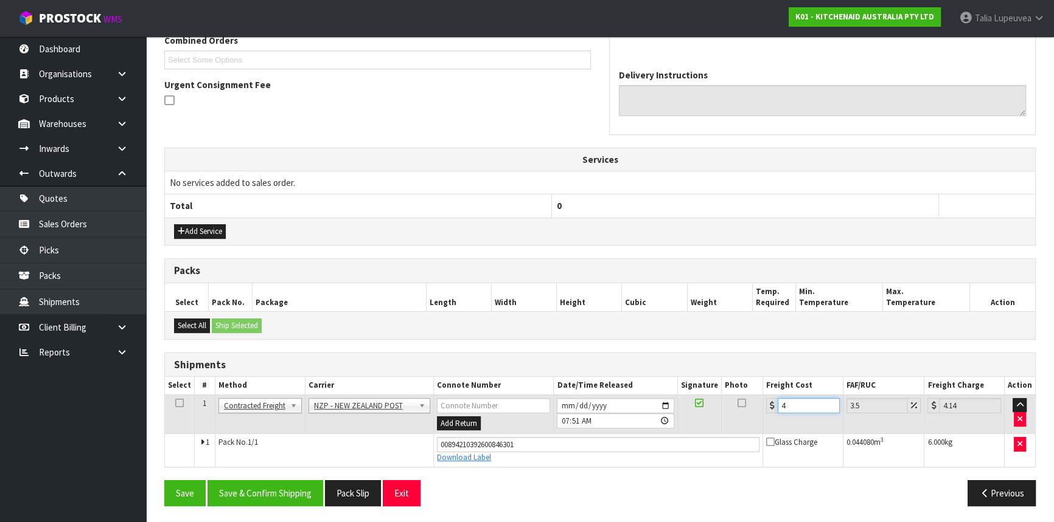
type input "4.45"
type input "4.33"
type input "4.48"
type input "4.33"
click at [270, 499] on button "Save & Confirm Shipping" at bounding box center [265, 494] width 116 height 26
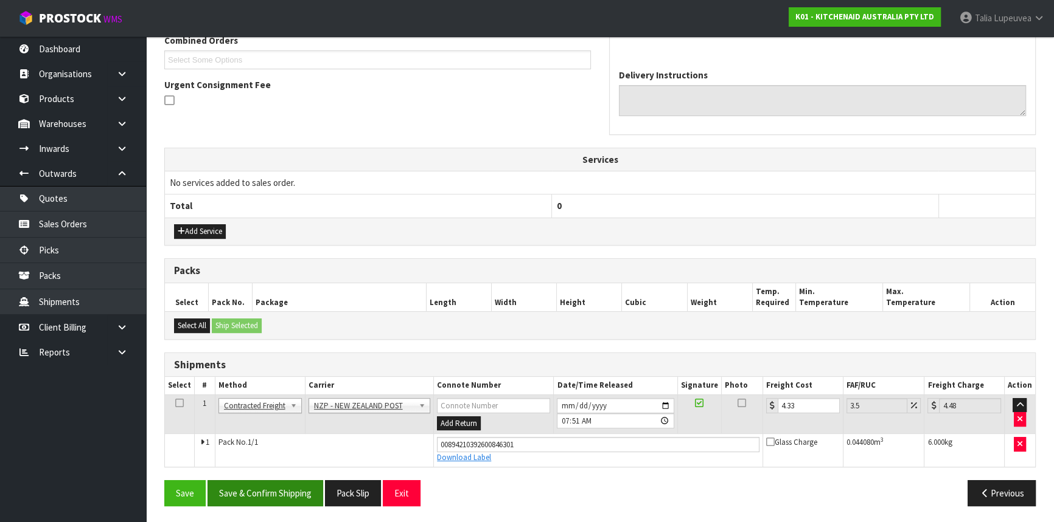
scroll to position [0, 0]
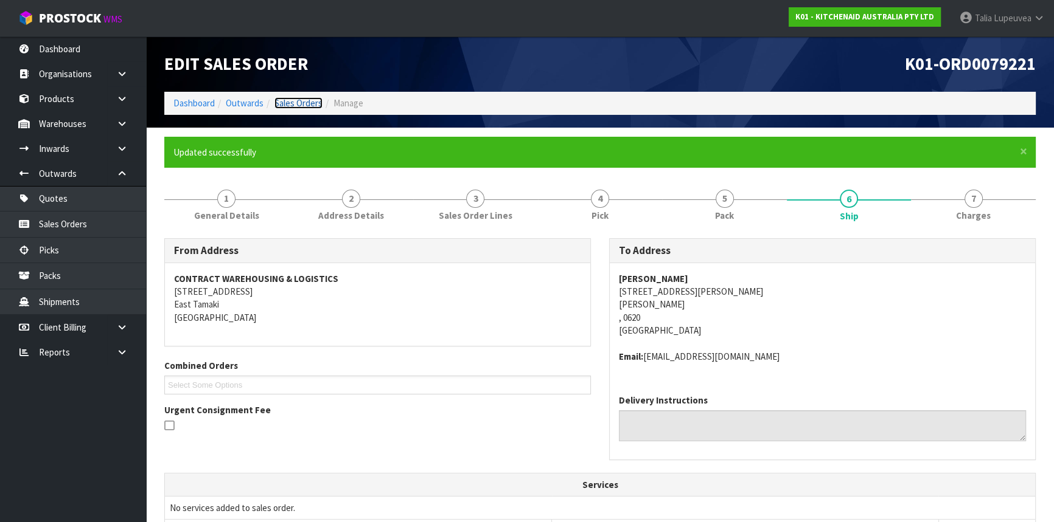
click at [289, 102] on link "Sales Orders" at bounding box center [298, 103] width 48 height 12
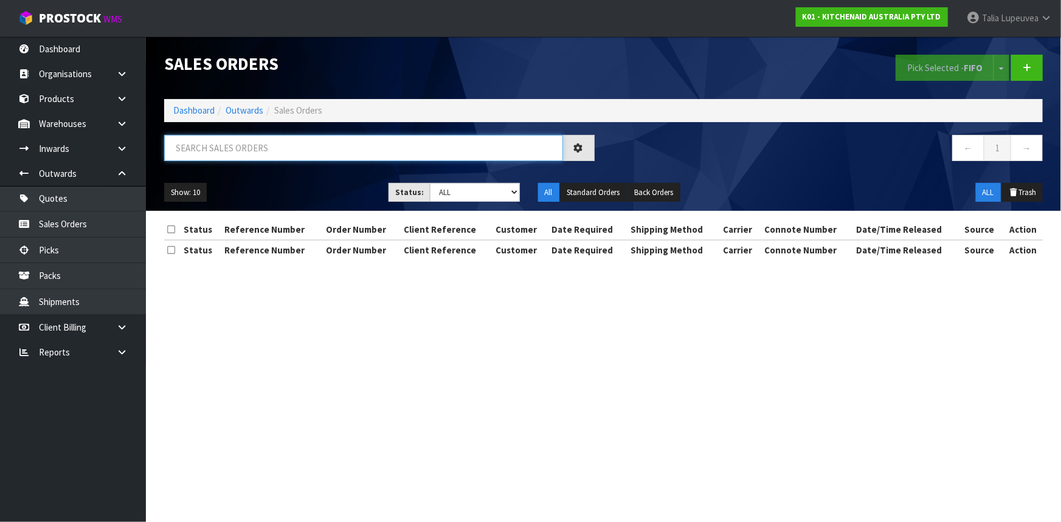
click at [342, 151] on input "text" at bounding box center [363, 148] width 399 height 26
type input "JOB-0412656"
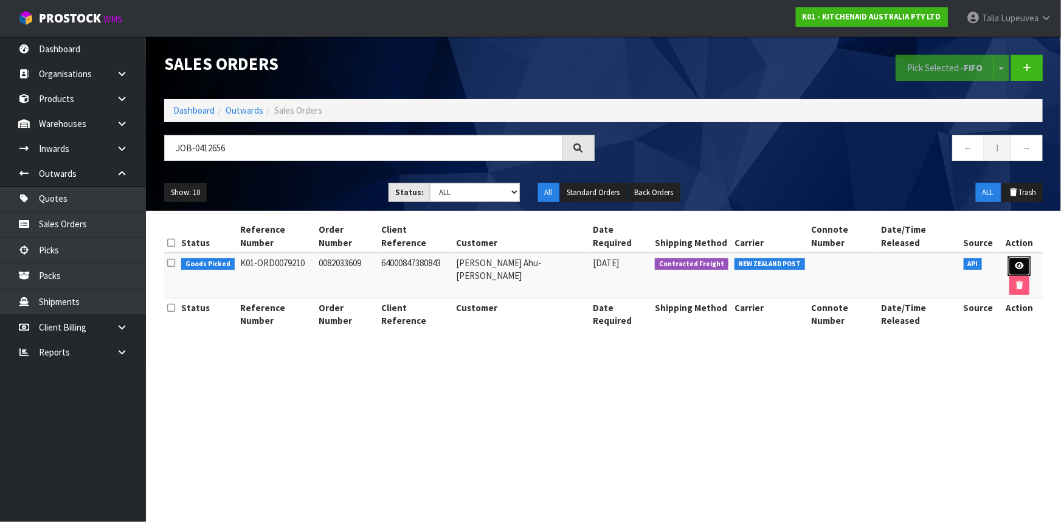
click at [1010, 257] on link at bounding box center [1019, 266] width 23 height 19
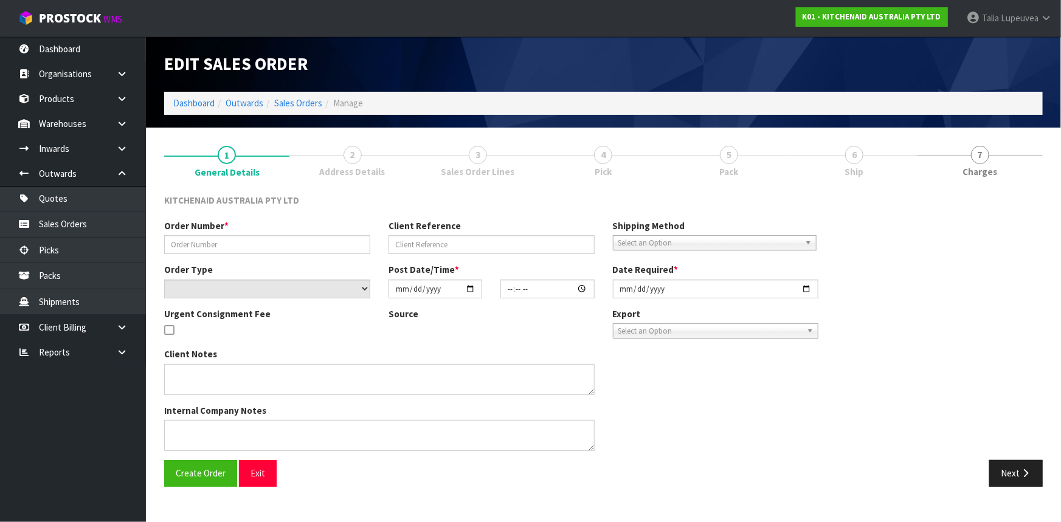
type input "0082033609"
type input "64000847380843"
select select "number:0"
type input "[DATE]"
type input "15:38:32.000"
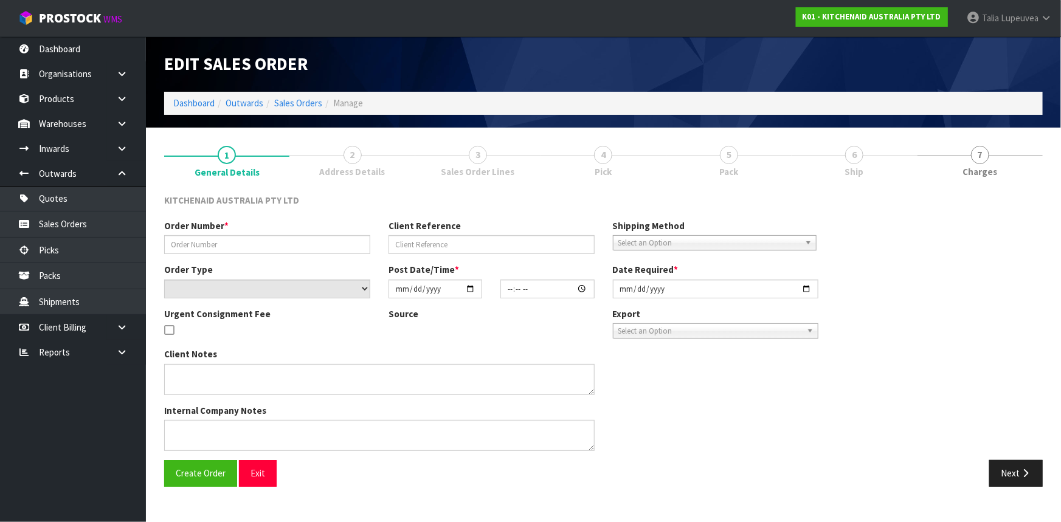
type input "[DATE]"
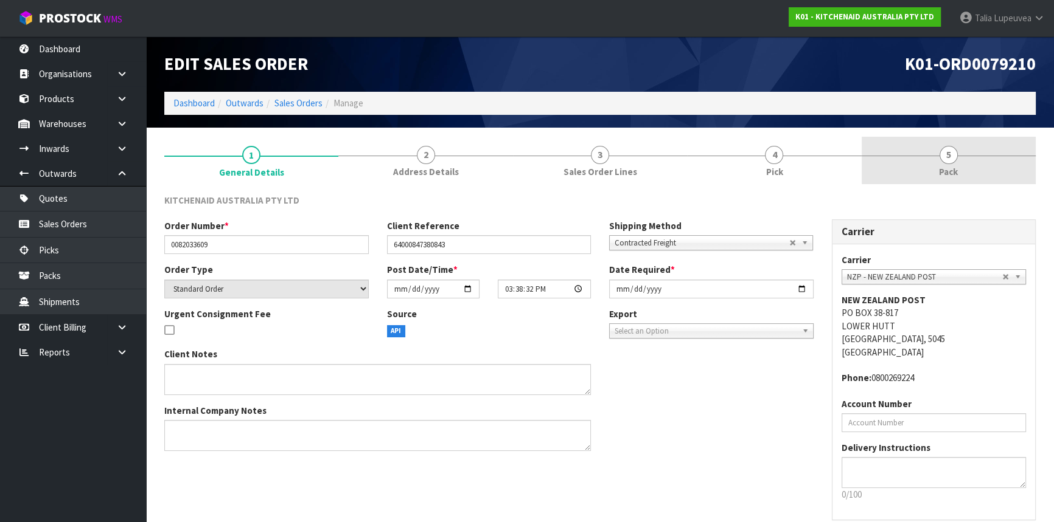
click at [979, 168] on link "5 Pack" at bounding box center [948, 161] width 174 height 48
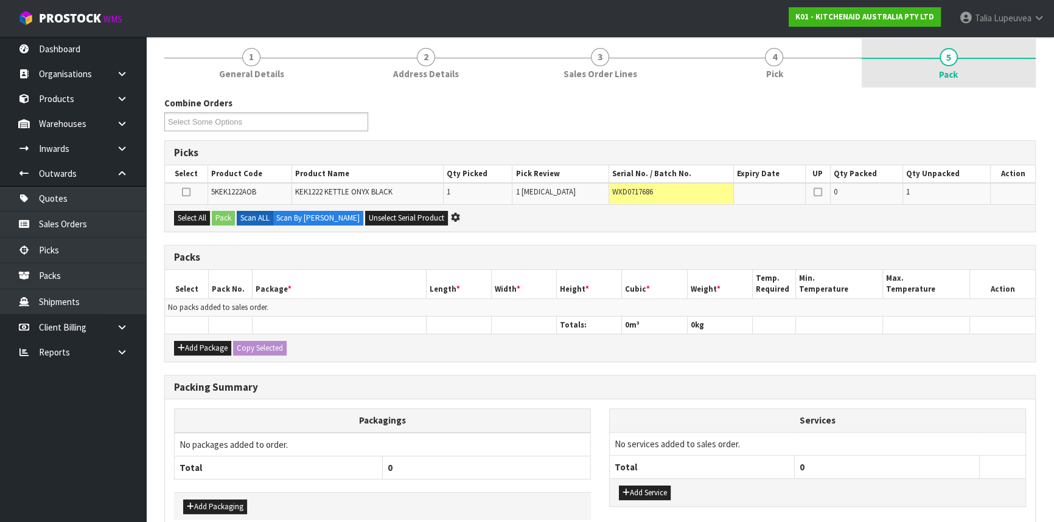
scroll to position [151, 0]
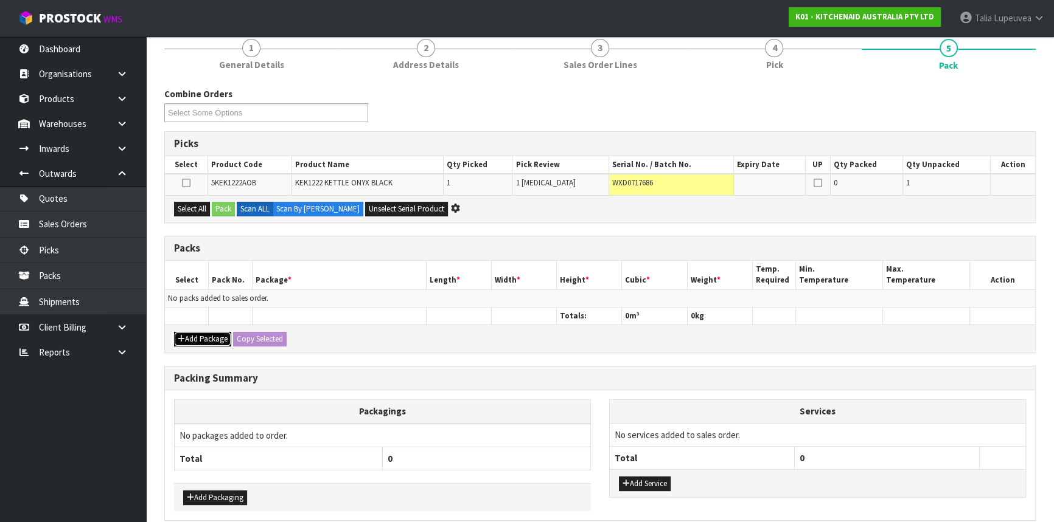
click at [208, 338] on button "Add Package" at bounding box center [202, 339] width 57 height 15
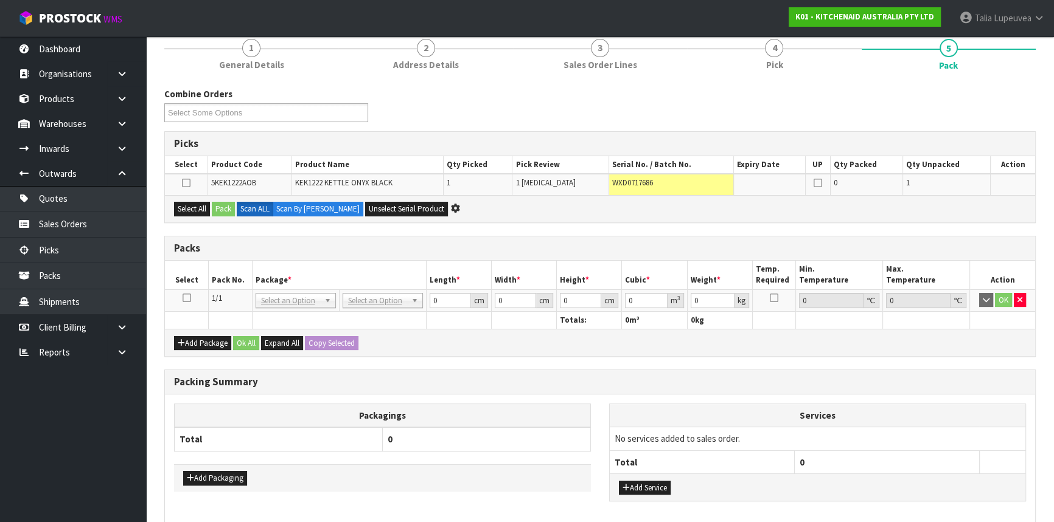
click at [185, 298] on icon at bounding box center [186, 298] width 9 height 1
click at [201, 213] on button "Select All" at bounding box center [192, 209] width 36 height 15
click at [223, 210] on button "Pack" at bounding box center [223, 209] width 23 height 15
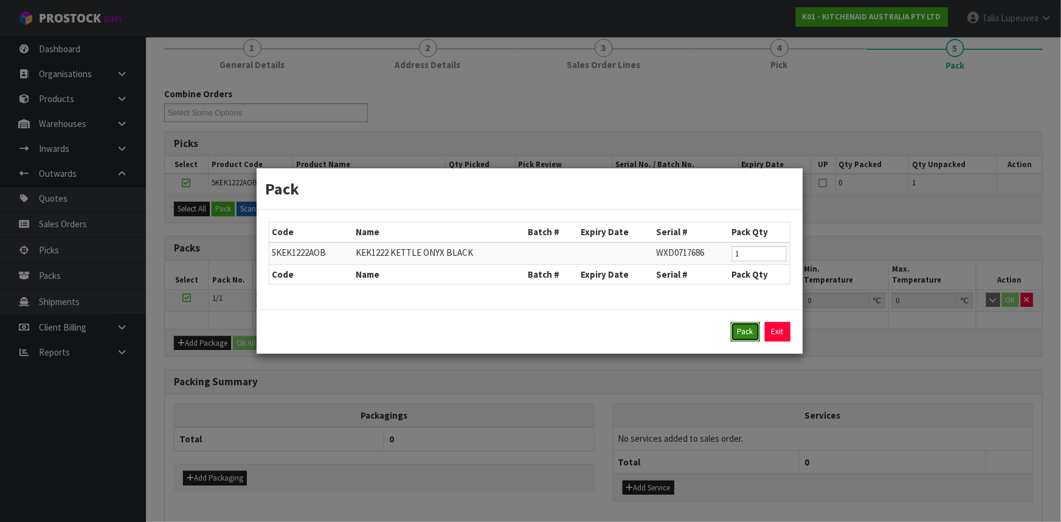
click at [742, 335] on button "Pack" at bounding box center [745, 331] width 29 height 19
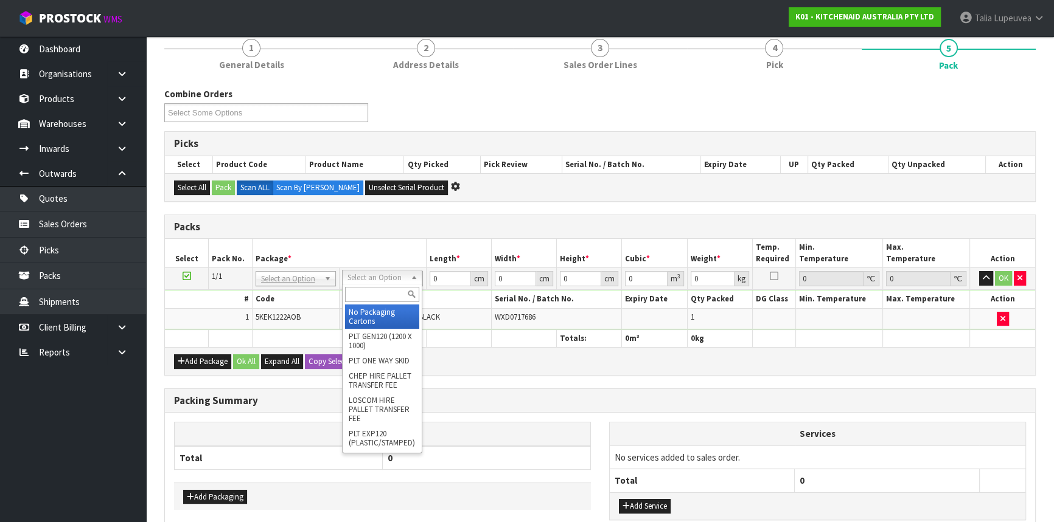
click at [383, 293] on input "text" at bounding box center [382, 294] width 74 height 15
type input "OC"
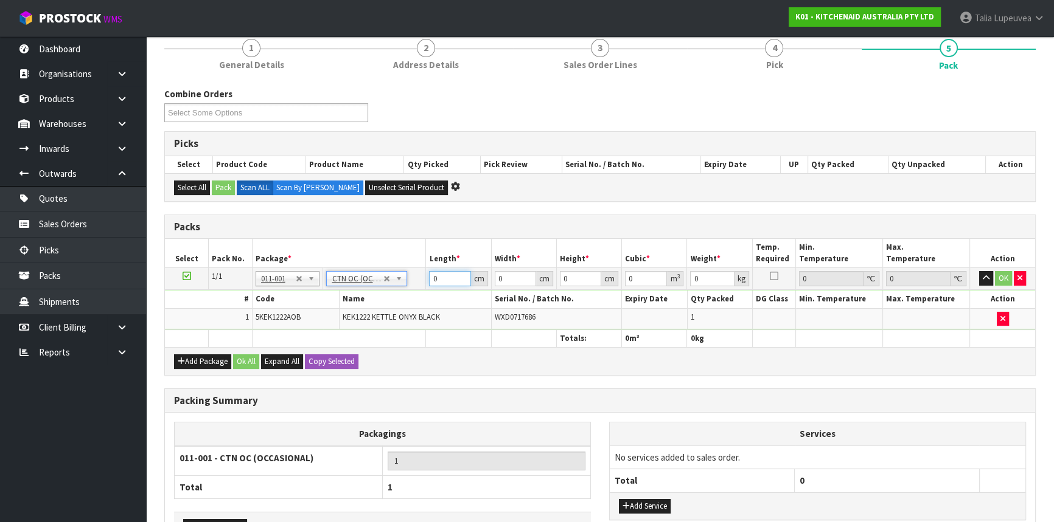
type input "1.85"
click at [385, 291] on tbody "1/1 NONE 007-001 007-002 007-004 007-009 007-013 007-014 007-015 007-017 007-01…" at bounding box center [600, 299] width 870 height 62
type input "44"
type input "24"
type input "2"
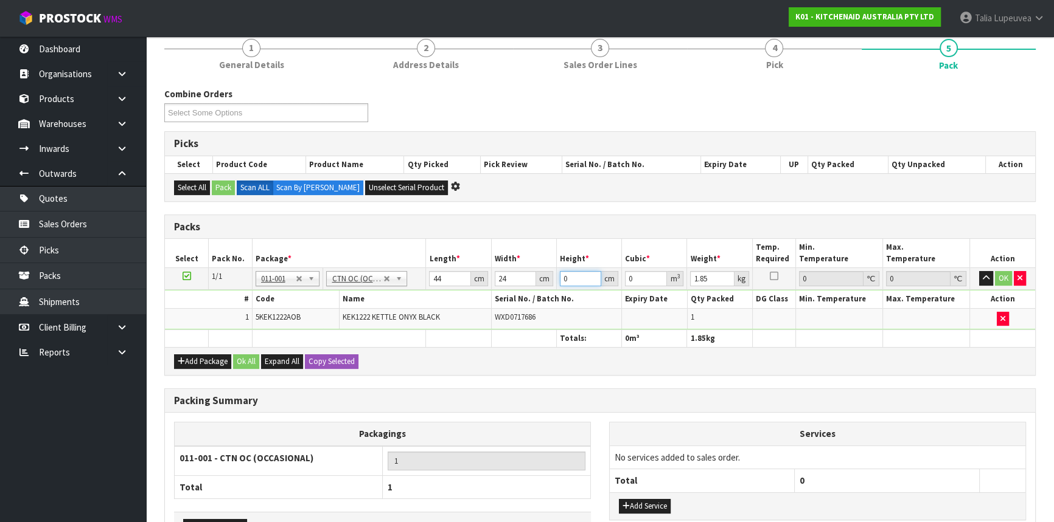
type input "0.002112"
type input "25"
type input "0.0264"
type input "25"
type input "3"
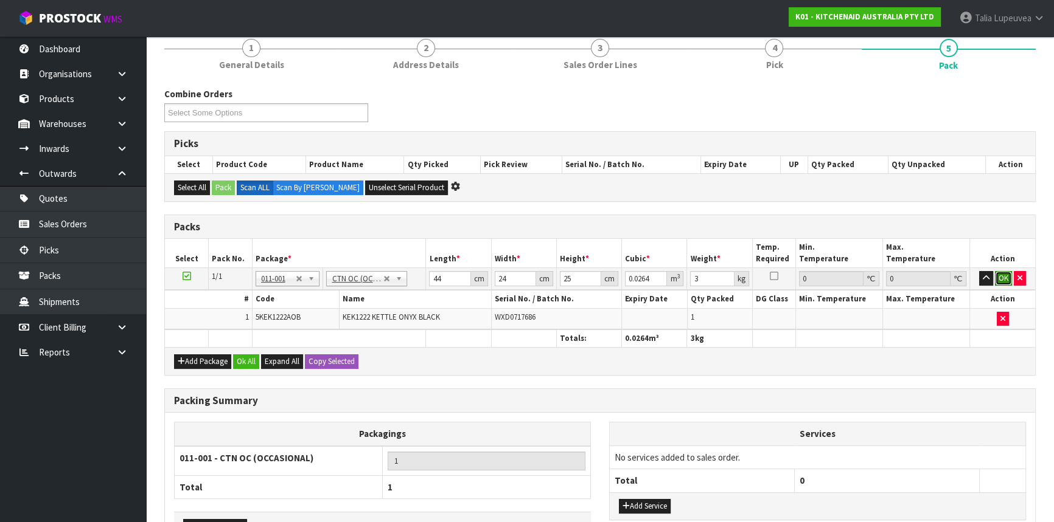
click at [1004, 275] on button "OK" at bounding box center [1003, 278] width 17 height 15
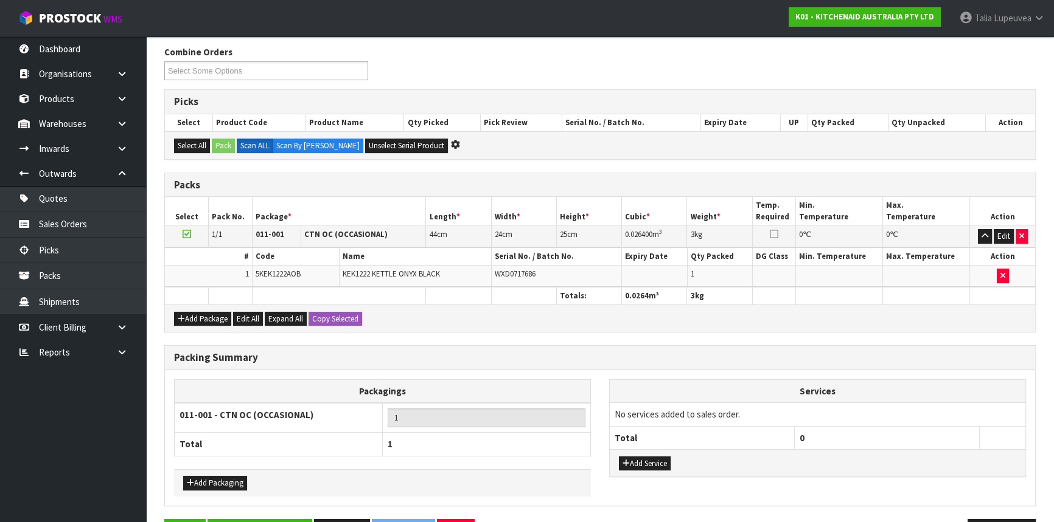
scroll to position [231, 0]
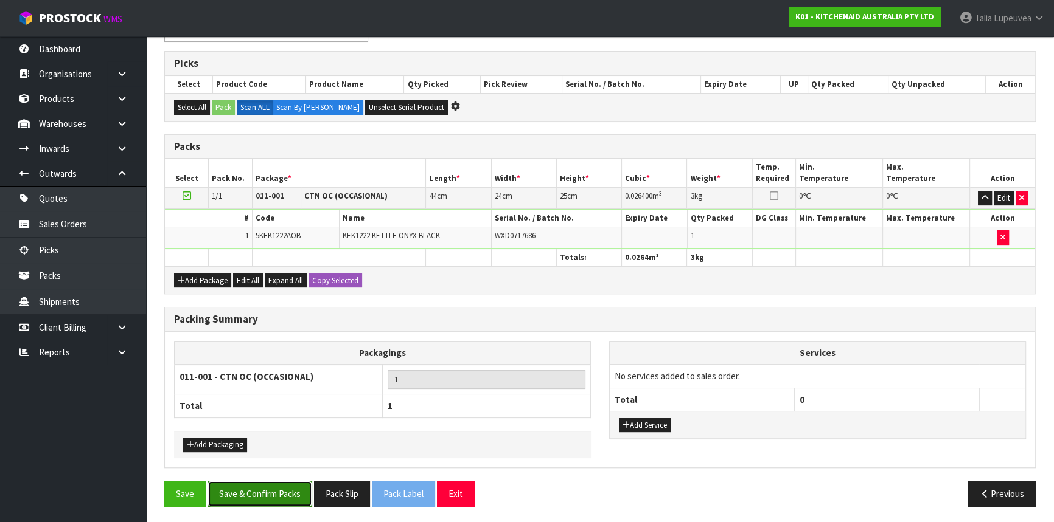
click at [286, 495] on button "Save & Confirm Packs" at bounding box center [259, 494] width 105 height 26
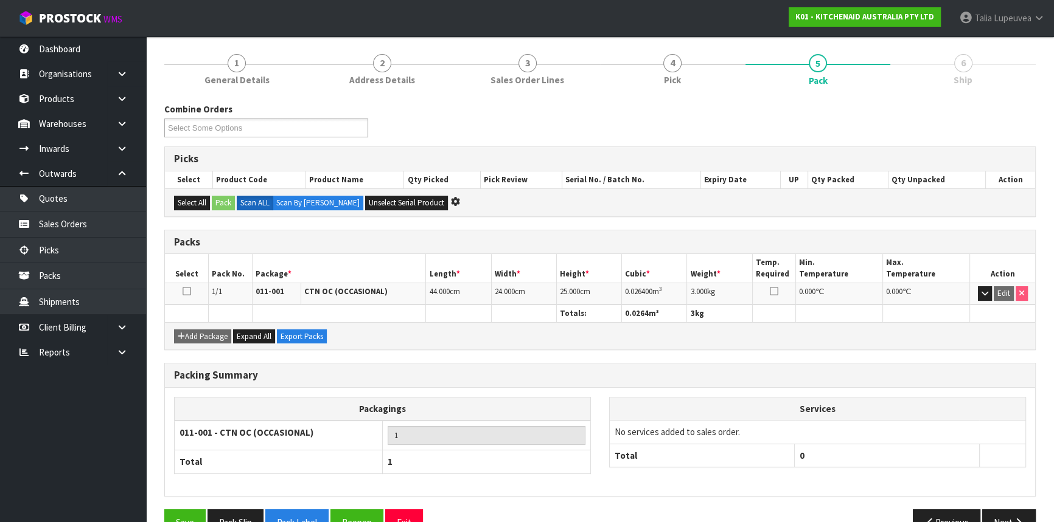
scroll to position [164, 0]
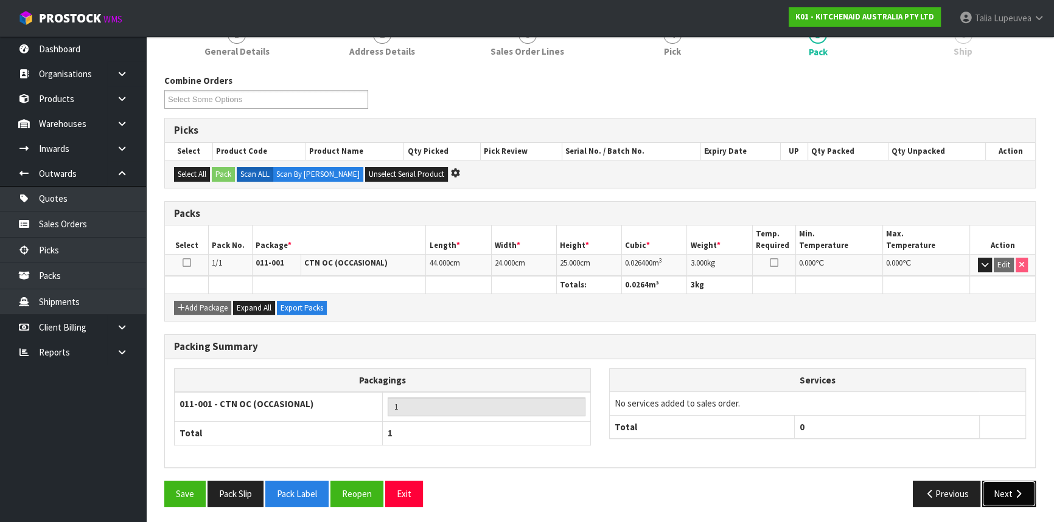
click at [999, 491] on button "Next" at bounding box center [1009, 494] width 54 height 26
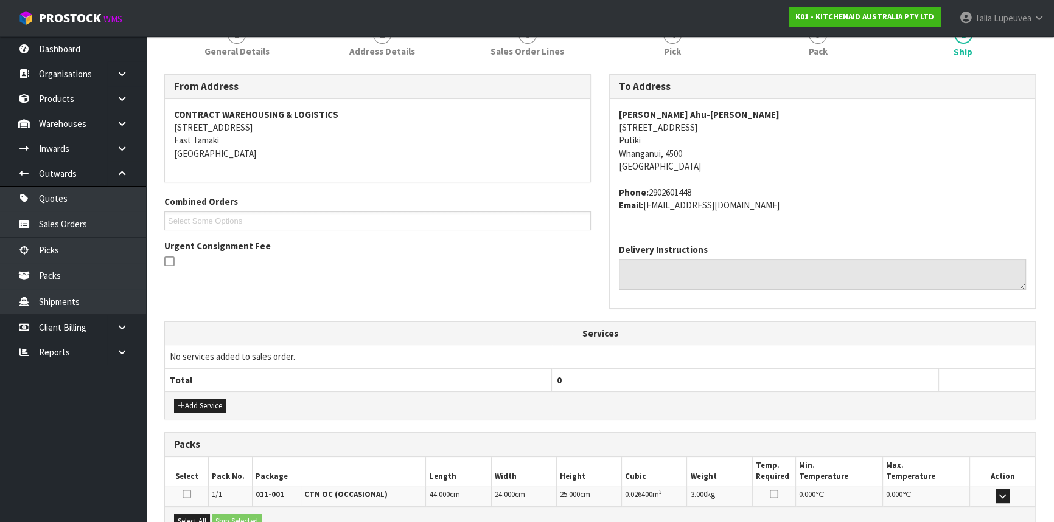
scroll to position [305, 0]
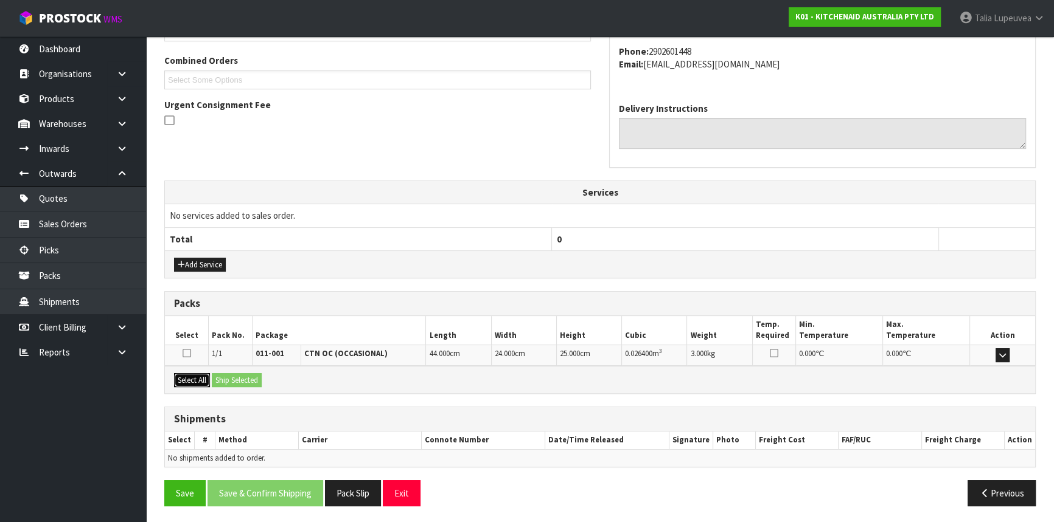
click at [203, 383] on button "Select All" at bounding box center [192, 380] width 36 height 15
click at [221, 378] on button "Ship Selected" at bounding box center [237, 380] width 50 height 15
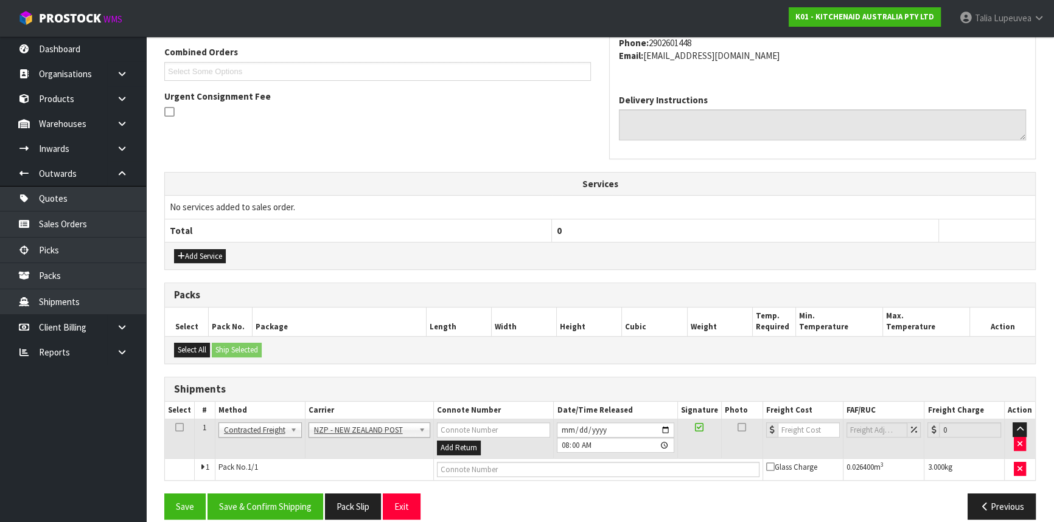
scroll to position [327, 0]
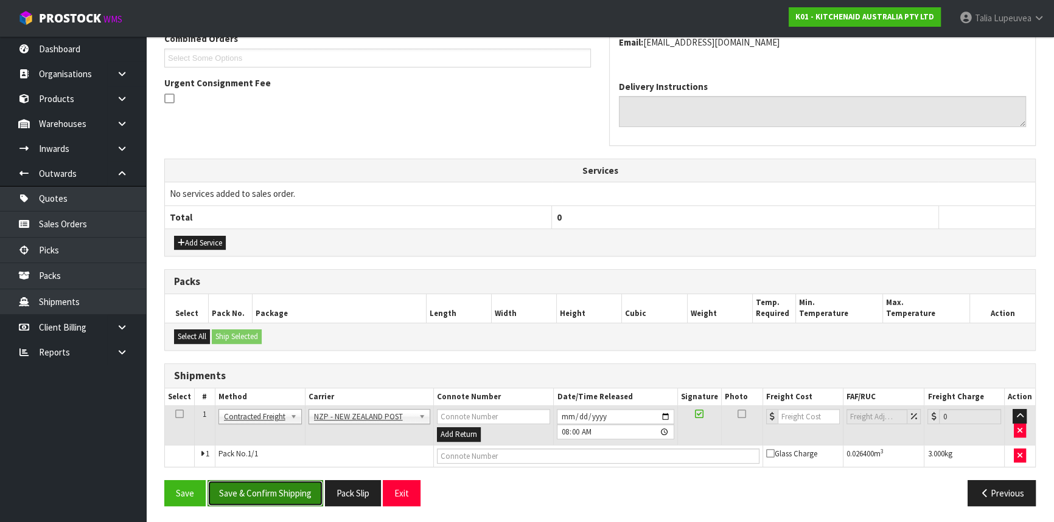
click at [268, 485] on button "Save & Confirm Shipping" at bounding box center [265, 494] width 116 height 26
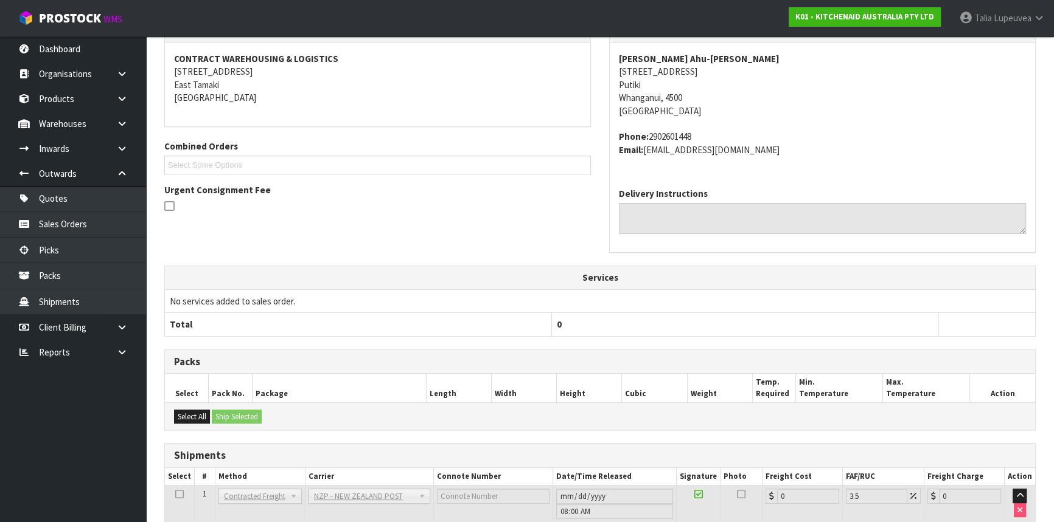
scroll to position [310, 0]
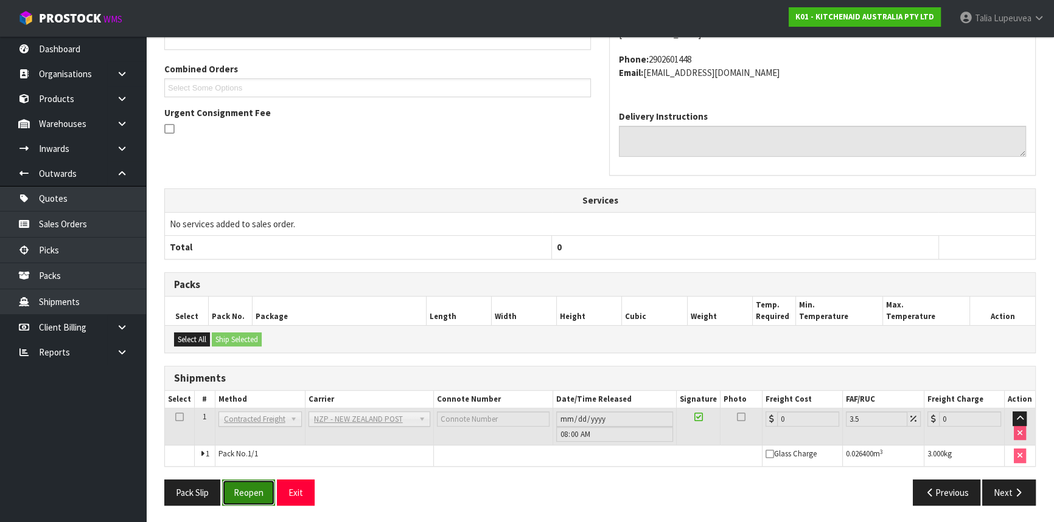
click at [243, 485] on button "Reopen" at bounding box center [248, 493] width 53 height 26
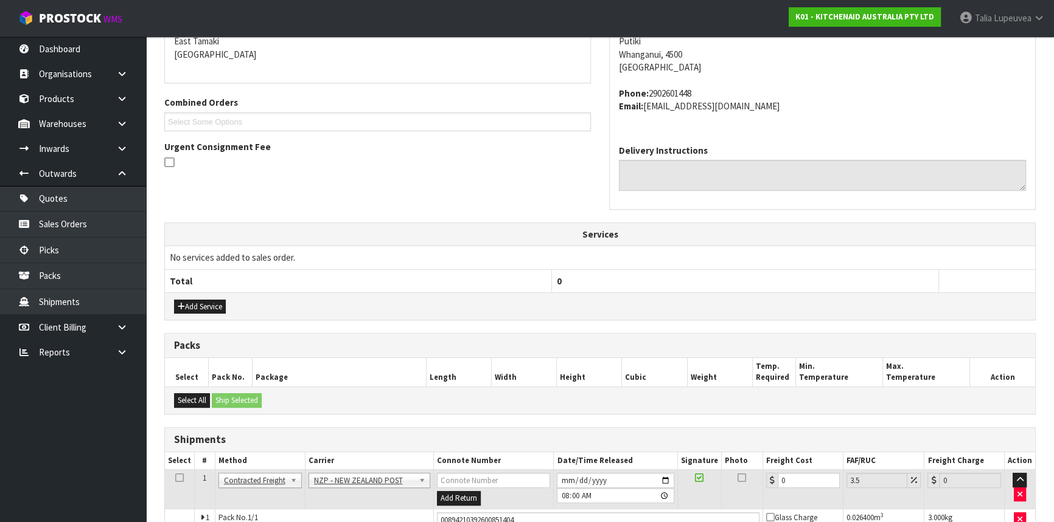
scroll to position [338, 0]
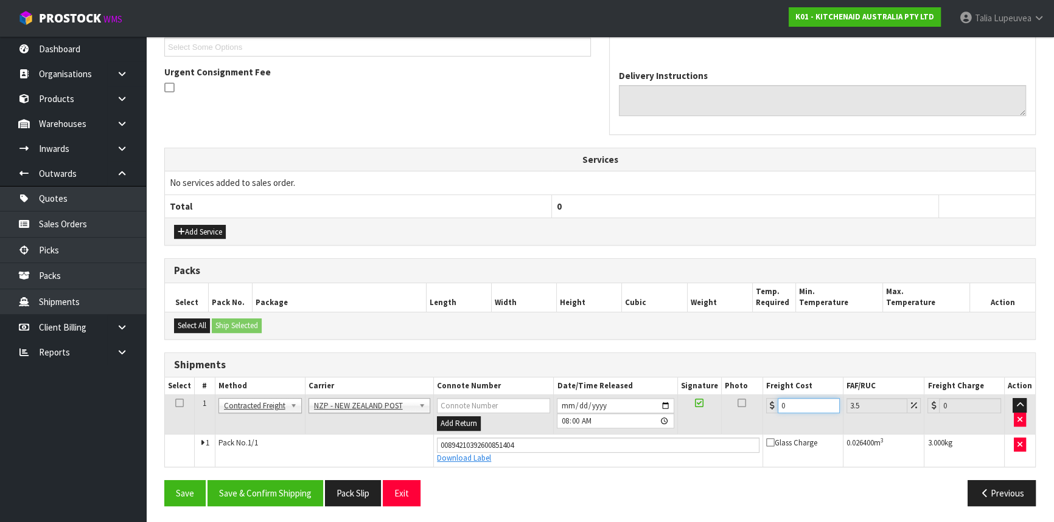
drag, startPoint x: 784, startPoint y: 406, endPoint x: 763, endPoint y: 408, distance: 20.8
click at [763, 408] on td "0" at bounding box center [803, 415] width 80 height 40
type input "8"
type input "8.28"
type input "8.4"
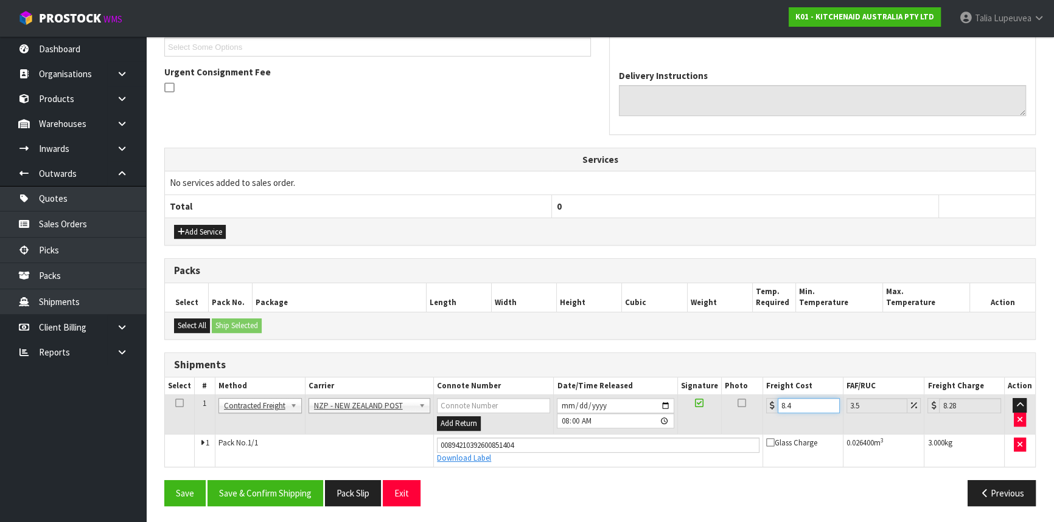
type input "8.69"
type input "8.45"
type input "8.75"
type input "8.45"
click at [304, 488] on button "Save & Confirm Shipping" at bounding box center [265, 494] width 116 height 26
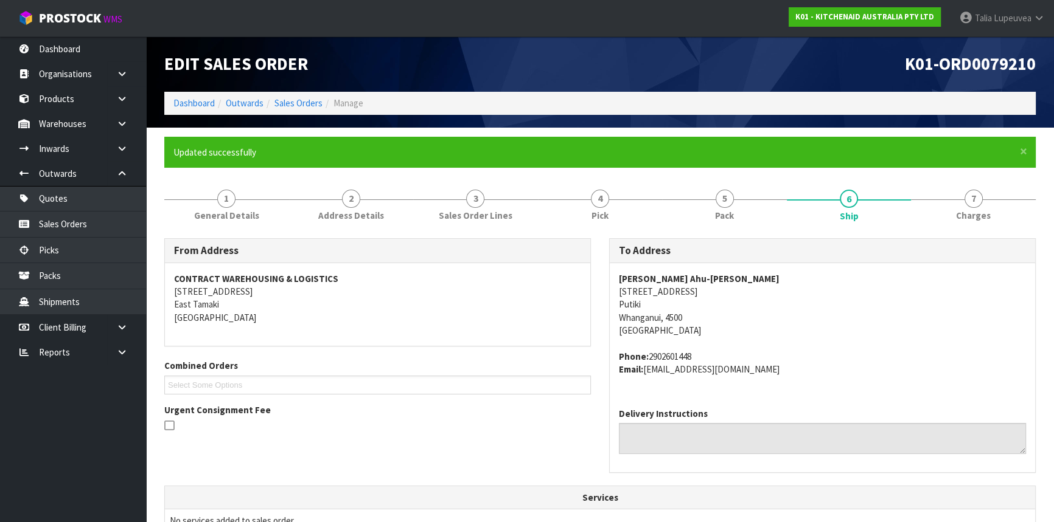
scroll to position [305, 0]
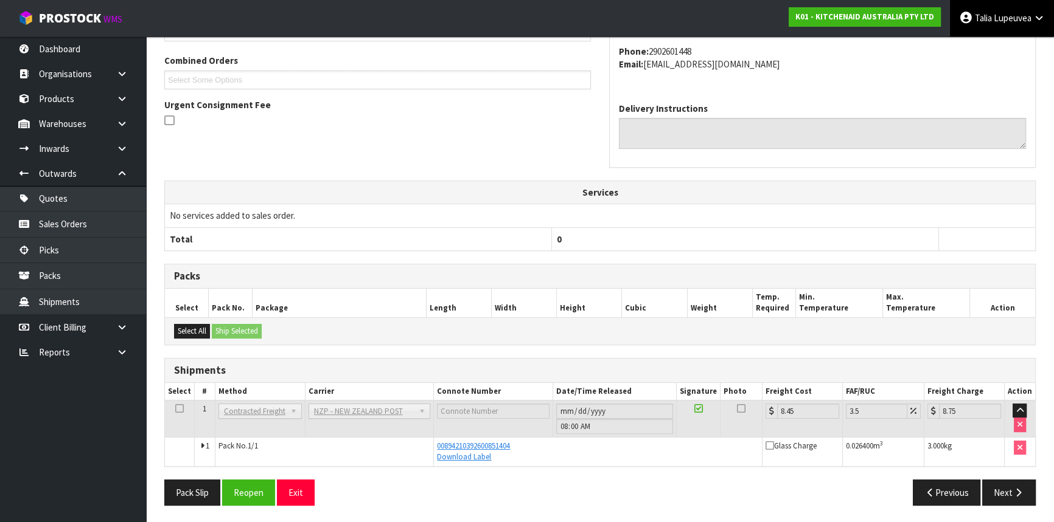
click at [1000, 23] on span "Lupeuvea" at bounding box center [1012, 18] width 38 height 12
drag, startPoint x: 1001, startPoint y: 44, endPoint x: 1004, endPoint y: 80, distance: 35.5
click at [1001, 44] on link "Logout" at bounding box center [1005, 48] width 96 height 16
